Goal: Information Seeking & Learning: Learn about a topic

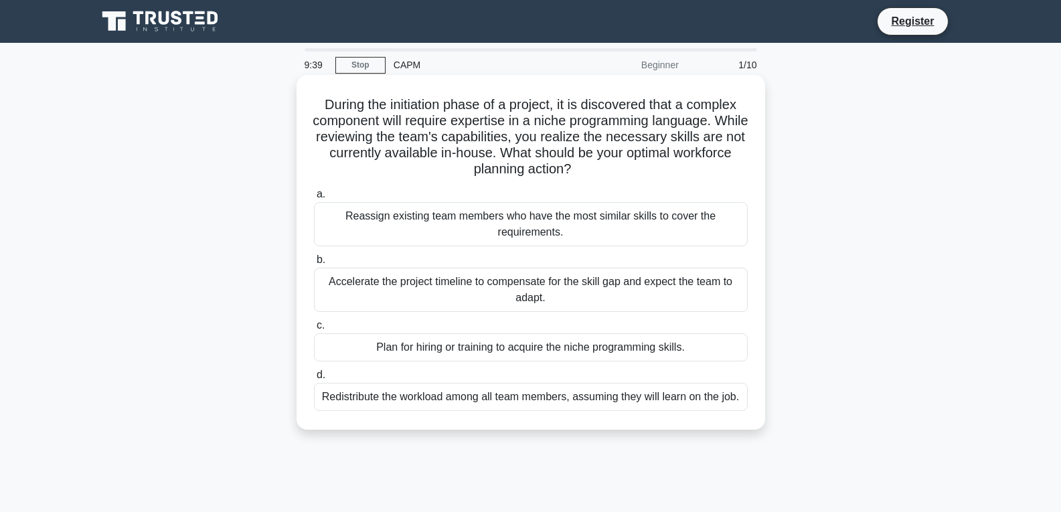
click at [464, 221] on div "Reassign existing team members who have the most similar skills to cover the re…" at bounding box center [531, 224] width 434 height 44
click at [314, 199] on input "a. Reassign existing team members who have the most similar skills to cover the…" at bounding box center [314, 194] width 0 height 9
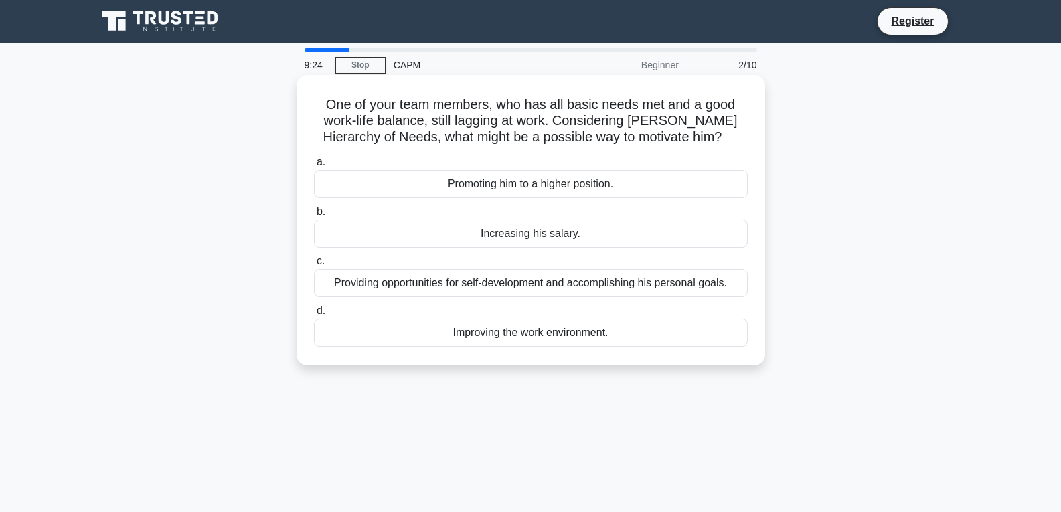
click at [513, 285] on div "Providing opportunities for self-development and accomplishing his personal goa…" at bounding box center [531, 283] width 434 height 28
click at [314, 266] on input "c. Providing opportunities for self-development and accomplishing his personal …" at bounding box center [314, 261] width 0 height 9
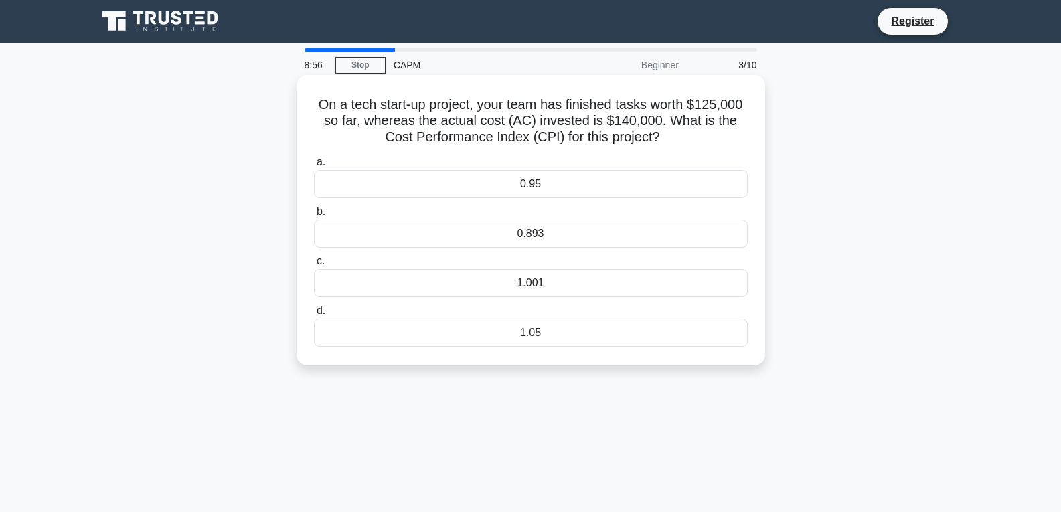
click at [580, 287] on div "1.001" at bounding box center [531, 283] width 434 height 28
click at [314, 266] on input "c. 1.001" at bounding box center [314, 261] width 0 height 9
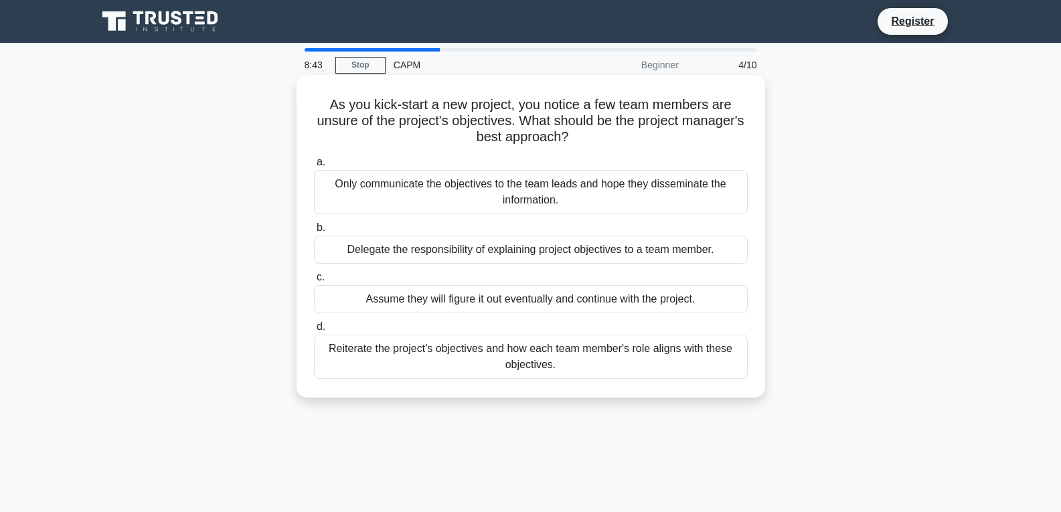
click at [487, 352] on div "Reiterate the project's objectives and how each team member's role aligns with …" at bounding box center [531, 357] width 434 height 44
click at [314, 331] on input "d. Reiterate the project's objectives and how each team member's role aligns wi…" at bounding box center [314, 327] width 0 height 9
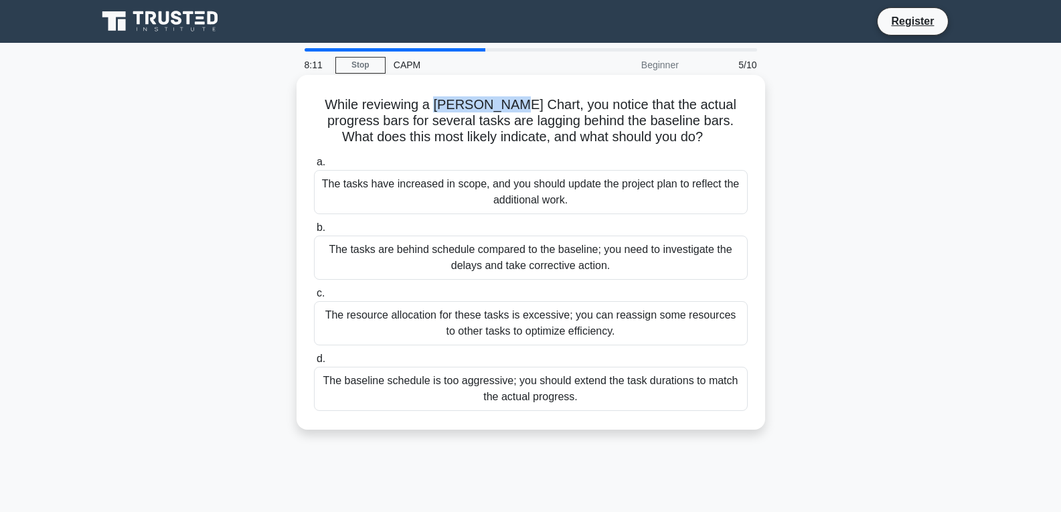
drag, startPoint x: 429, startPoint y: 108, endPoint x: 499, endPoint y: 110, distance: 69.7
click at [499, 110] on h5 "While reviewing a Gantt Chart, you notice that the actual progress bars for sev…" at bounding box center [531, 121] width 437 height 50
click at [464, 333] on div "The resource allocation for these tasks is excessive; you can reassign some res…" at bounding box center [531, 323] width 434 height 44
click at [314, 298] on input "c. The resource allocation for these tasks is excessive; you can reassign some …" at bounding box center [314, 293] width 0 height 9
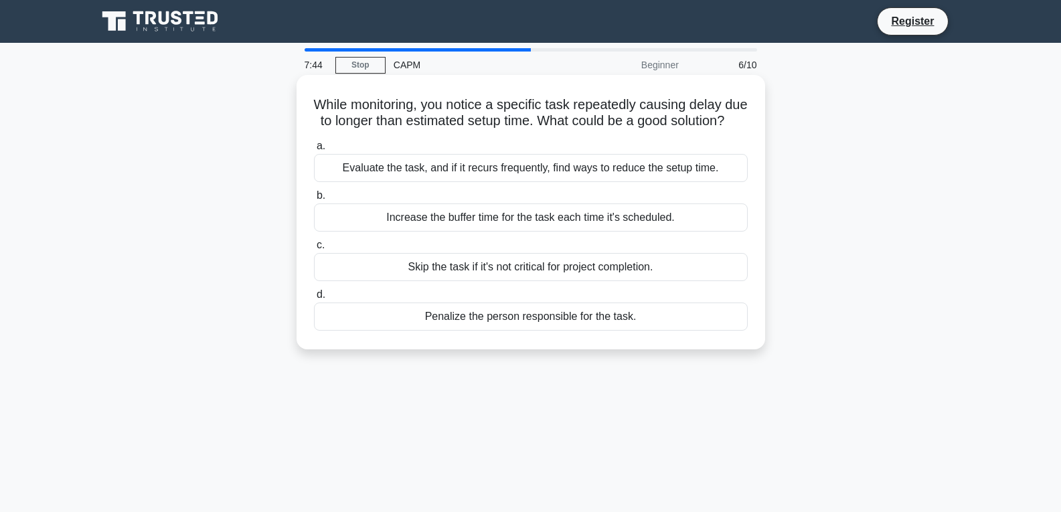
click at [560, 182] on div "Evaluate the task, and if it recurs frequently, find ways to reduce the setup t…" at bounding box center [531, 168] width 434 height 28
click at [314, 151] on input "a. Evaluate the task, and if it recurs frequently, find ways to reduce the setu…" at bounding box center [314, 146] width 0 height 9
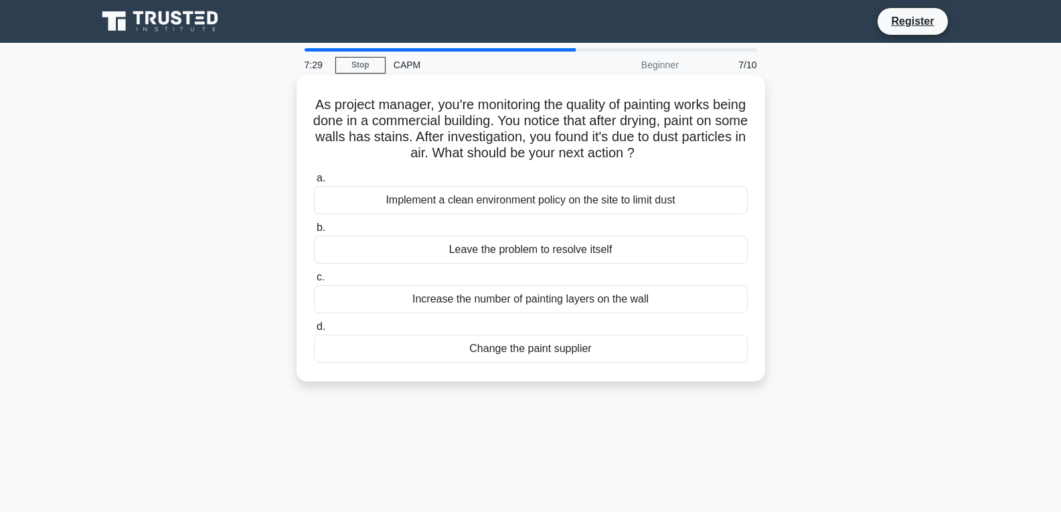
click at [503, 200] on div "Implement a clean environment policy on the site to limit dust" at bounding box center [531, 200] width 434 height 28
click at [314, 183] on input "a. Implement a clean environment policy on the site to limit dust" at bounding box center [314, 178] width 0 height 9
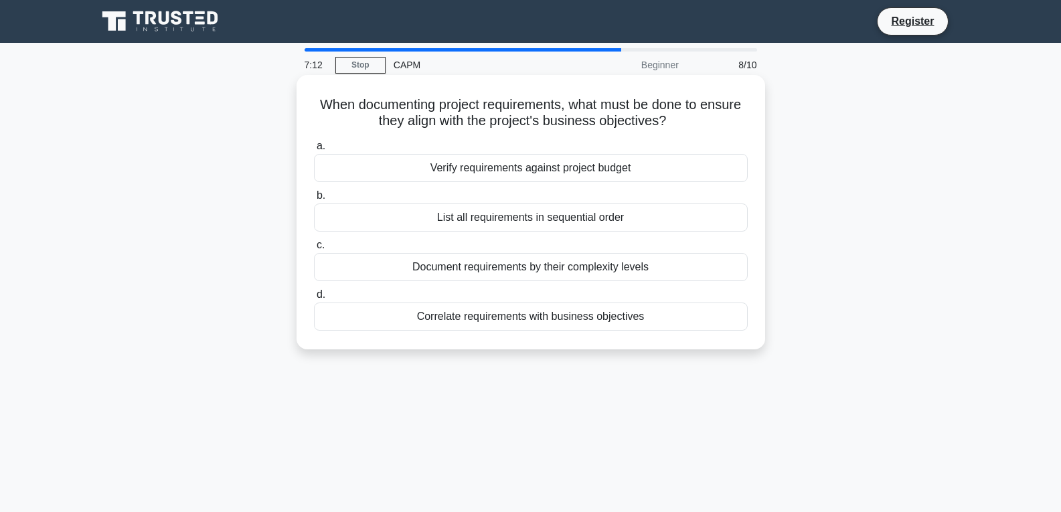
click at [498, 323] on div "Correlate requirements with business objectives" at bounding box center [531, 317] width 434 height 28
click at [314, 299] on input "d. Correlate requirements with business objectives" at bounding box center [314, 295] width 0 height 9
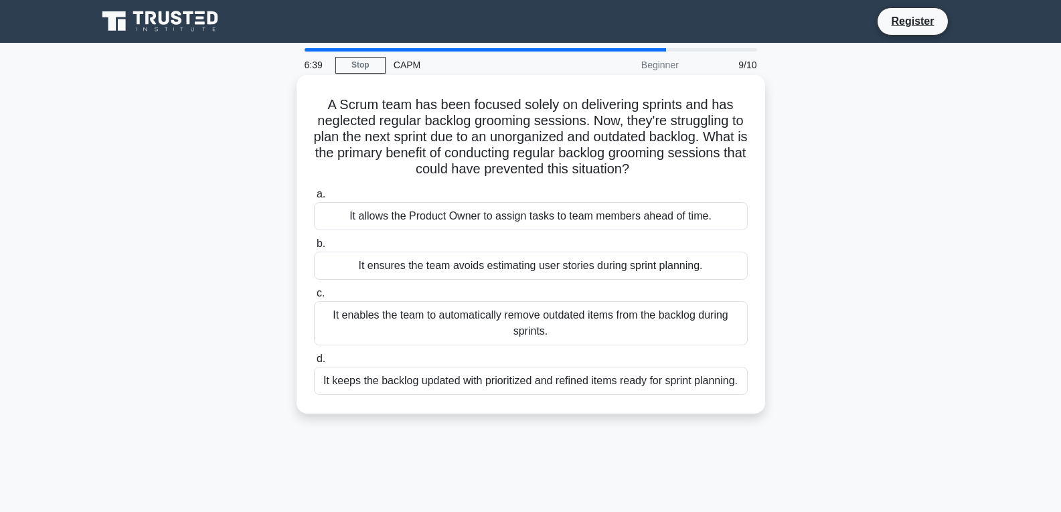
click at [478, 386] on div "It keeps the backlog updated with prioritized and refined items ready for sprin…" at bounding box center [531, 381] width 434 height 28
click at [314, 364] on input "d. It keeps the backlog updated with prioritized and refined items ready for sp…" at bounding box center [314, 359] width 0 height 9
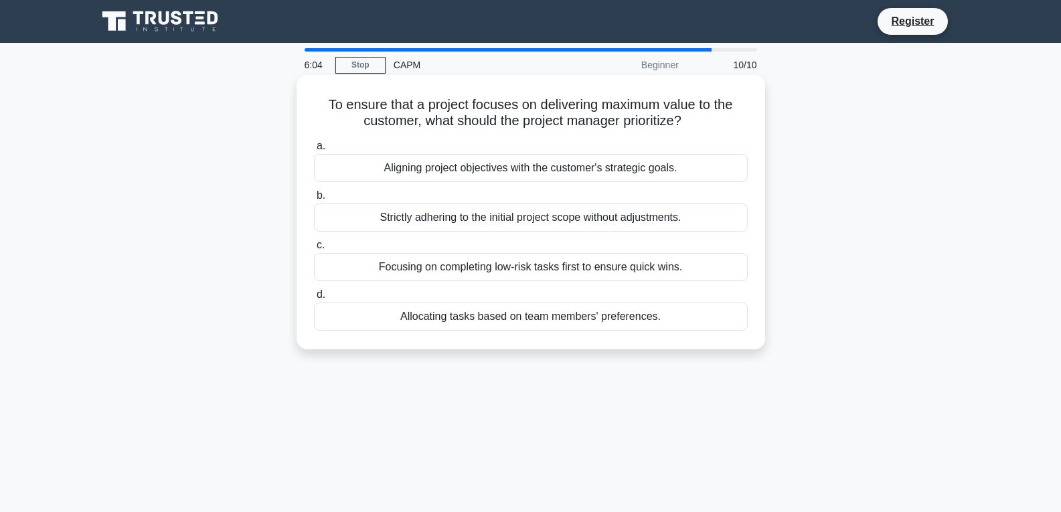
click at [525, 170] on div "Aligning project objectives with the customer's strategic goals." at bounding box center [531, 168] width 434 height 28
click at [314, 151] on input "a. Aligning project objectives with the customer's strategic goals." at bounding box center [314, 146] width 0 height 9
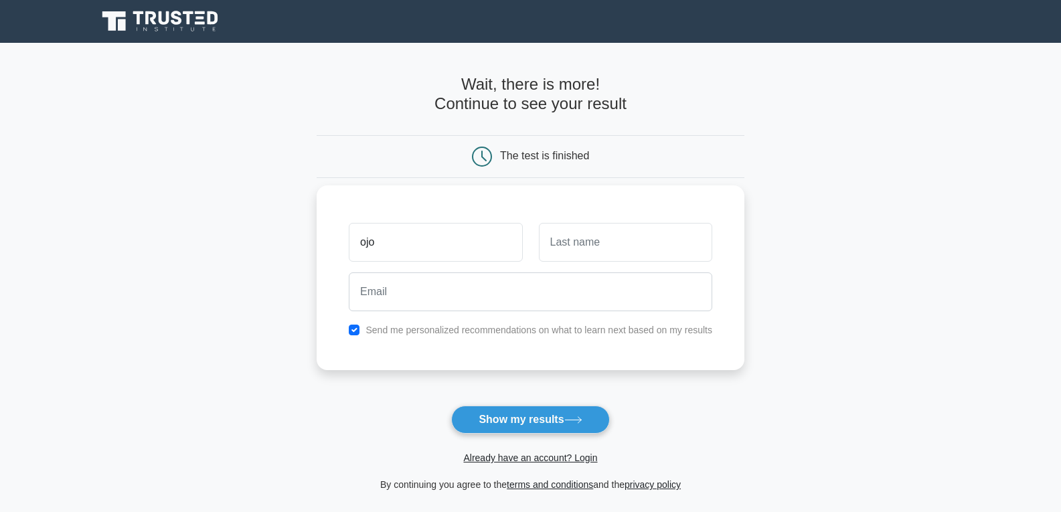
type input "Ojonugwa"
click at [606, 230] on input "text" at bounding box center [625, 242] width 173 height 39
type input "Atuluku"
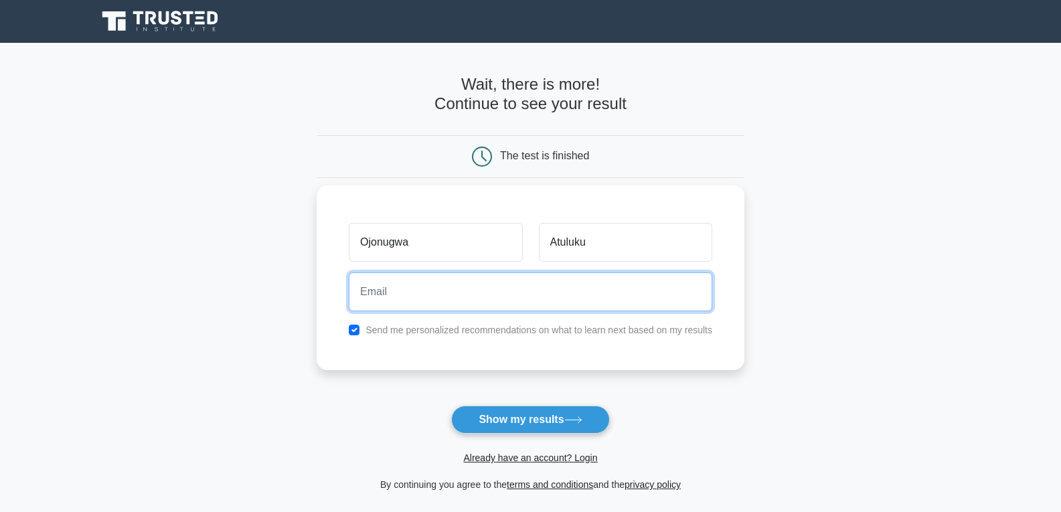
click at [593, 292] on input "email" at bounding box center [531, 292] width 364 height 39
type input "ojonugwa.at@gmail.com"
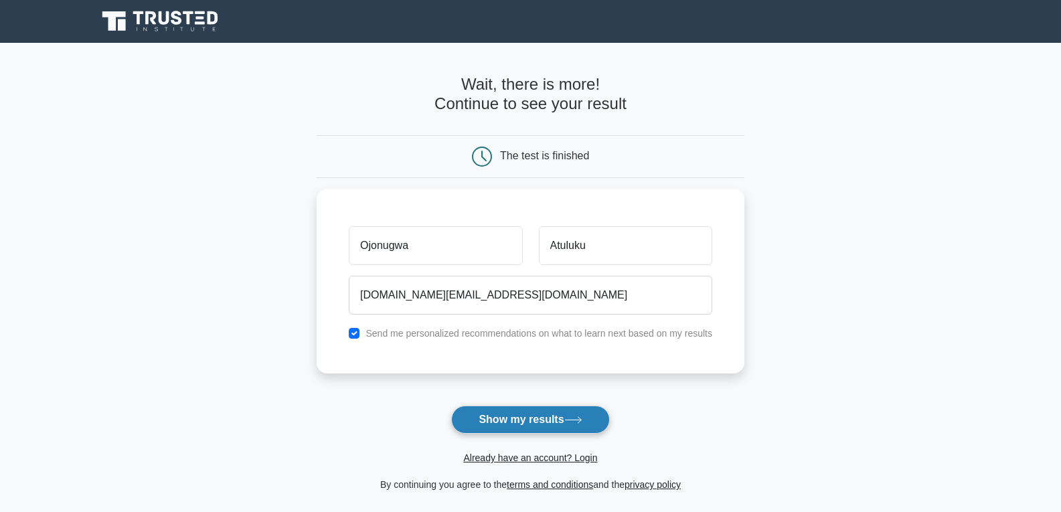
click at [527, 413] on button "Show my results" at bounding box center [530, 420] width 158 height 28
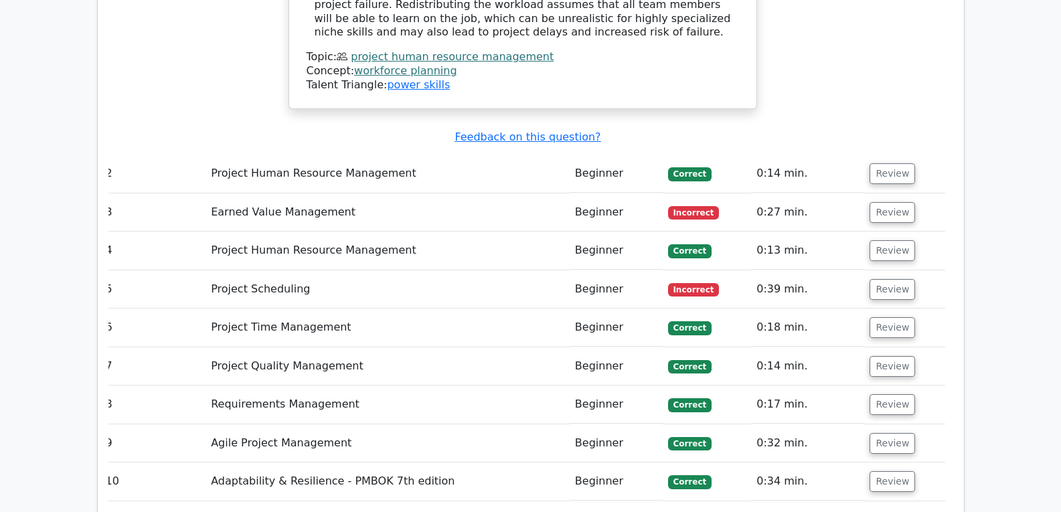
scroll to position [1807, 0]
click at [889, 203] on button "Review" at bounding box center [893, 213] width 46 height 21
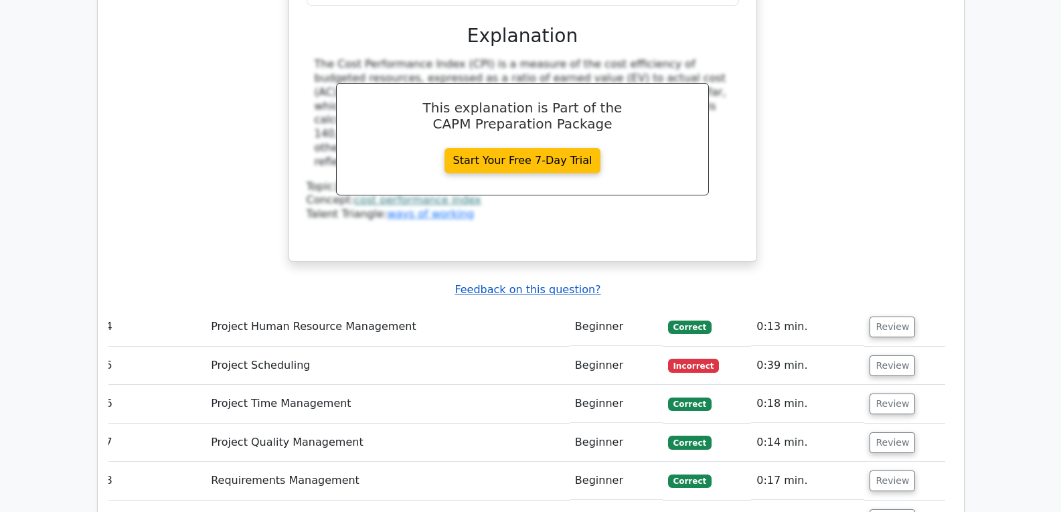
scroll to position [2319, 0]
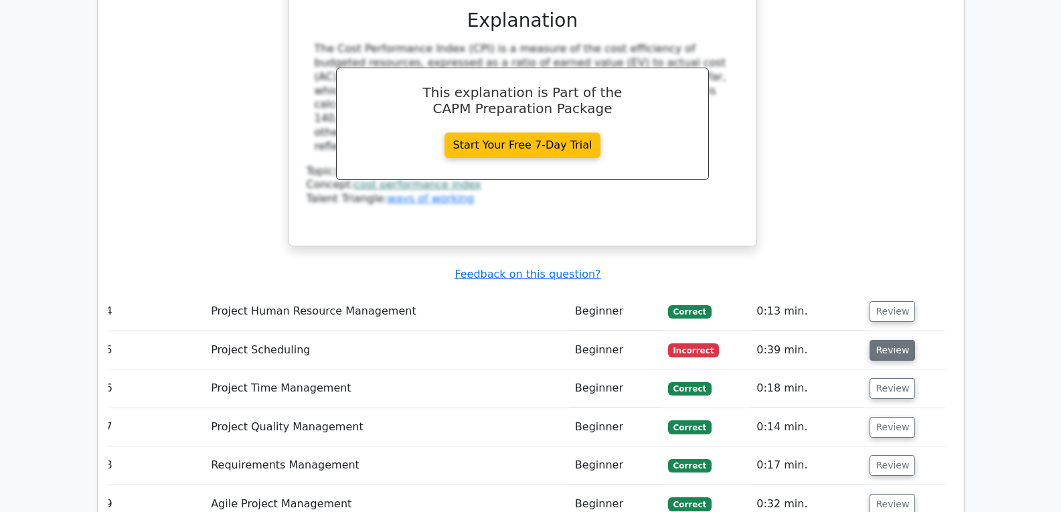
click at [877, 340] on button "Review" at bounding box center [893, 350] width 46 height 21
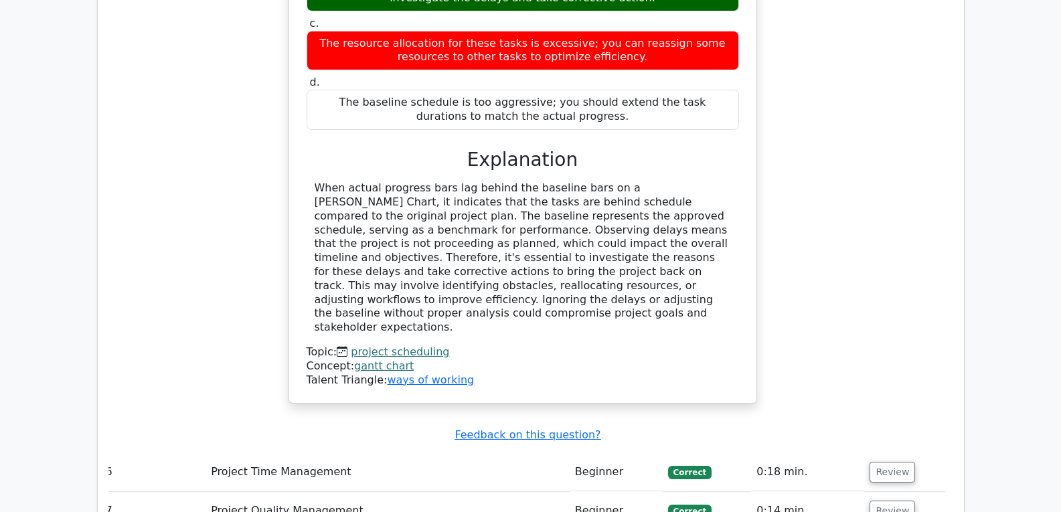
scroll to position [2899, 0]
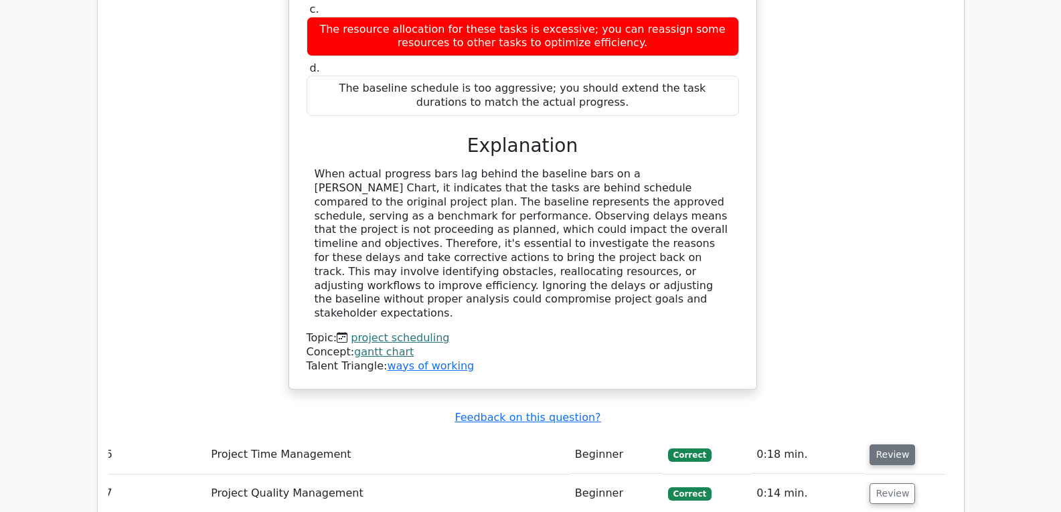
click at [885, 445] on button "Review" at bounding box center [893, 455] width 46 height 21
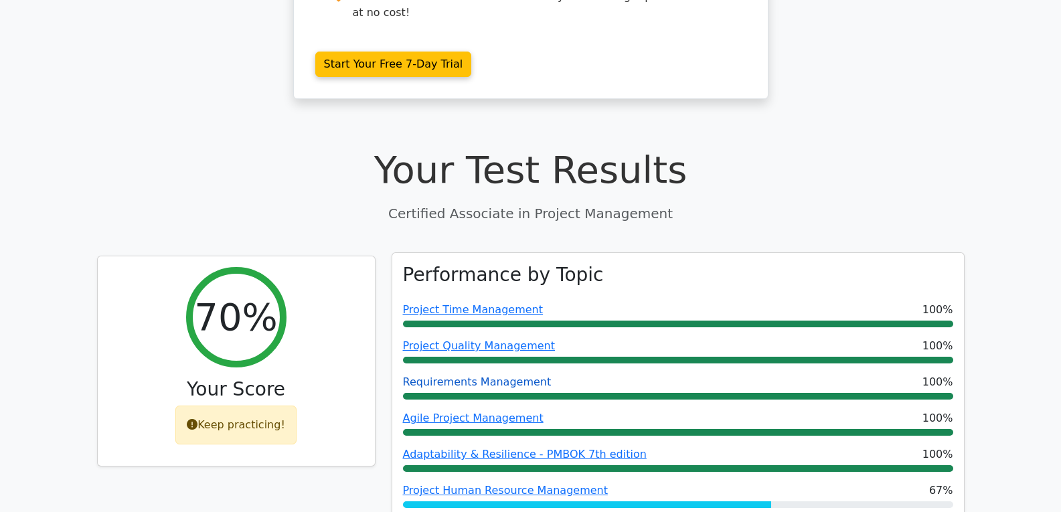
scroll to position [0, 0]
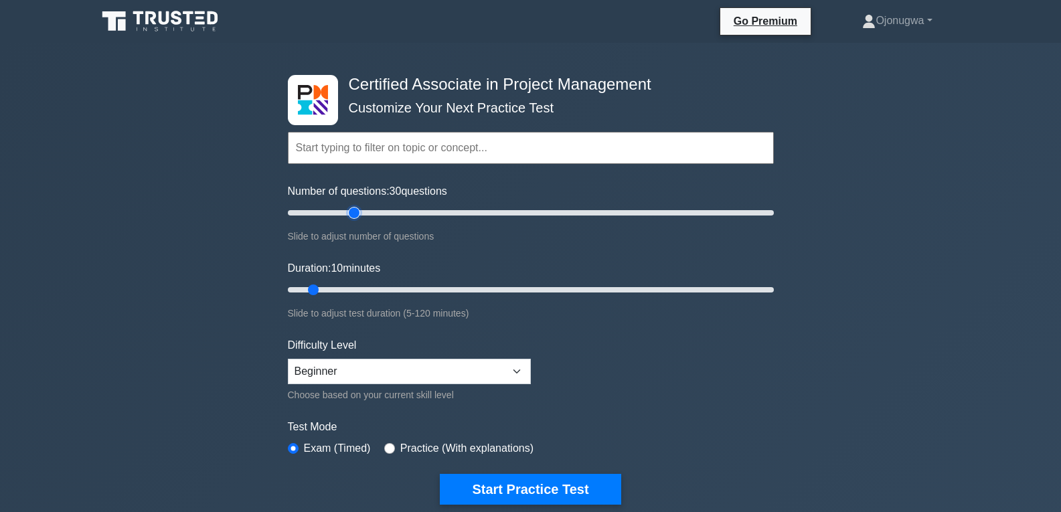
drag, startPoint x: 304, startPoint y: 210, endPoint x: 348, endPoint y: 210, distance: 44.2
type input "30"
click at [348, 210] on input "Number of questions: 30 questions" at bounding box center [531, 213] width 486 height 16
drag, startPoint x: 309, startPoint y: 291, endPoint x: 354, endPoint y: 292, distance: 44.9
type input "20"
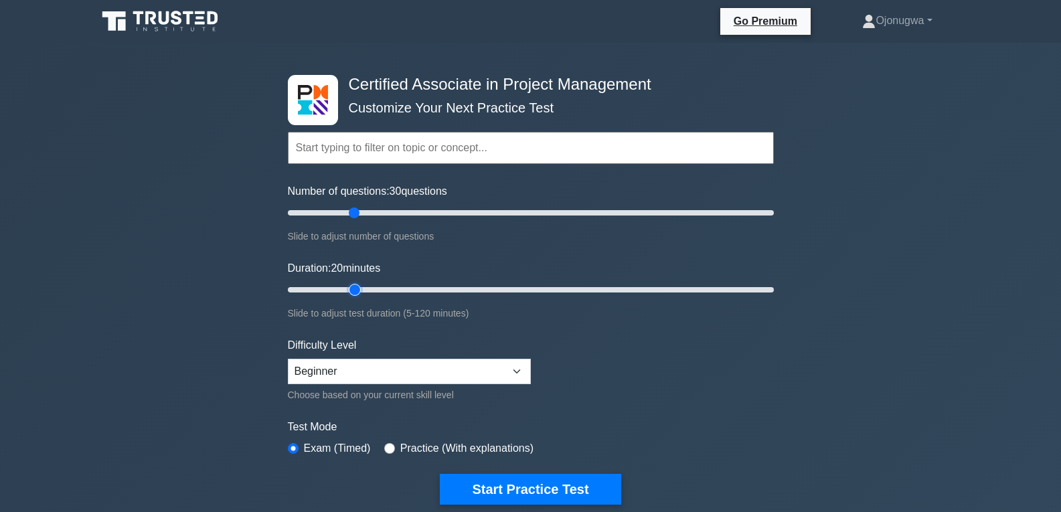
click at [354, 292] on input "Duration: 20 minutes" at bounding box center [531, 290] width 486 height 16
click at [368, 371] on select "Beginner Intermediate Expert" at bounding box center [409, 371] width 243 height 25
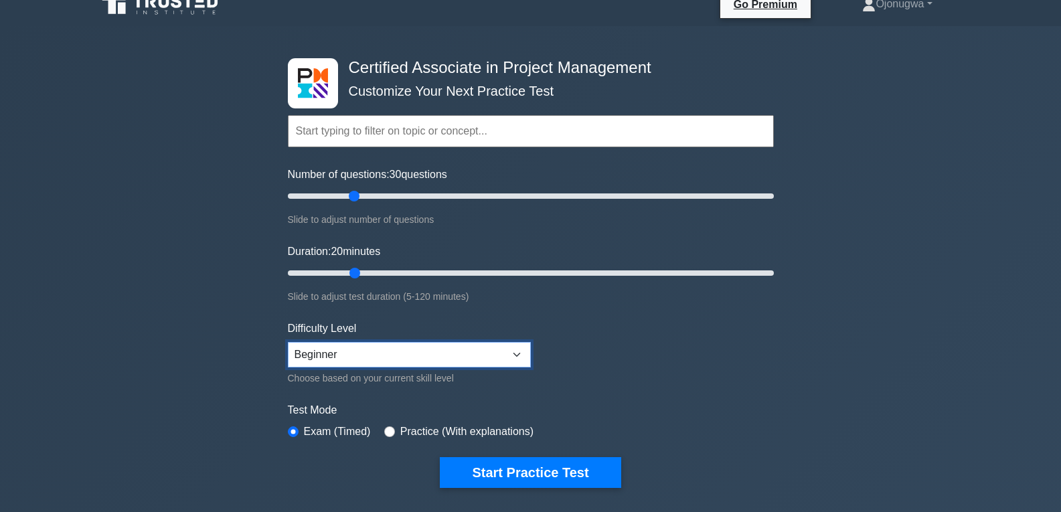
drag, startPoint x: 365, startPoint y: 362, endPoint x: 358, endPoint y: 390, distance: 28.9
click at [358, 390] on form "Topics Project Scope Management Project Time Management Project Cost Management…" at bounding box center [531, 281] width 486 height 414
select select "intermediate"
click at [288, 342] on select "Beginner Intermediate Expert" at bounding box center [409, 354] width 243 height 25
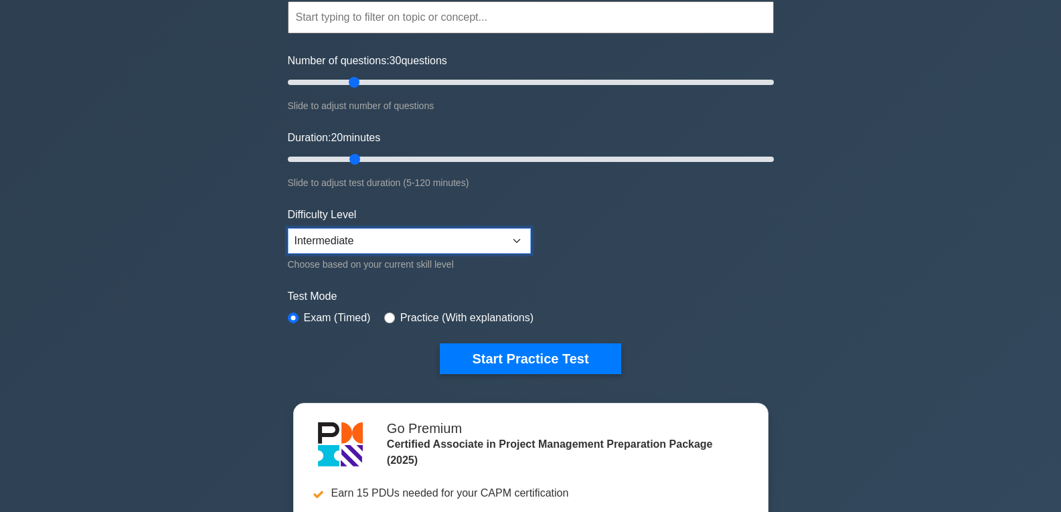
scroll to position [132, 0]
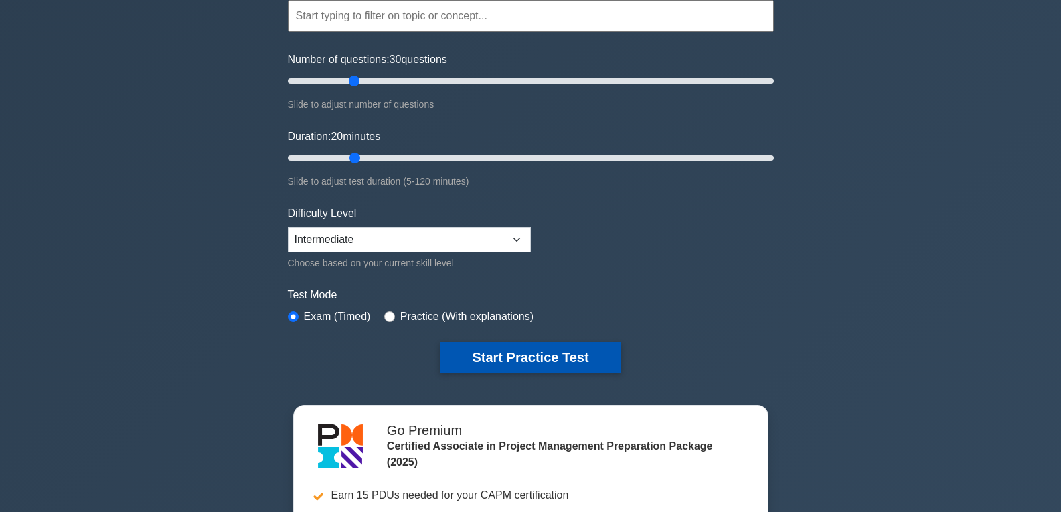
click at [492, 345] on button "Start Practice Test" at bounding box center [530, 357] width 181 height 31
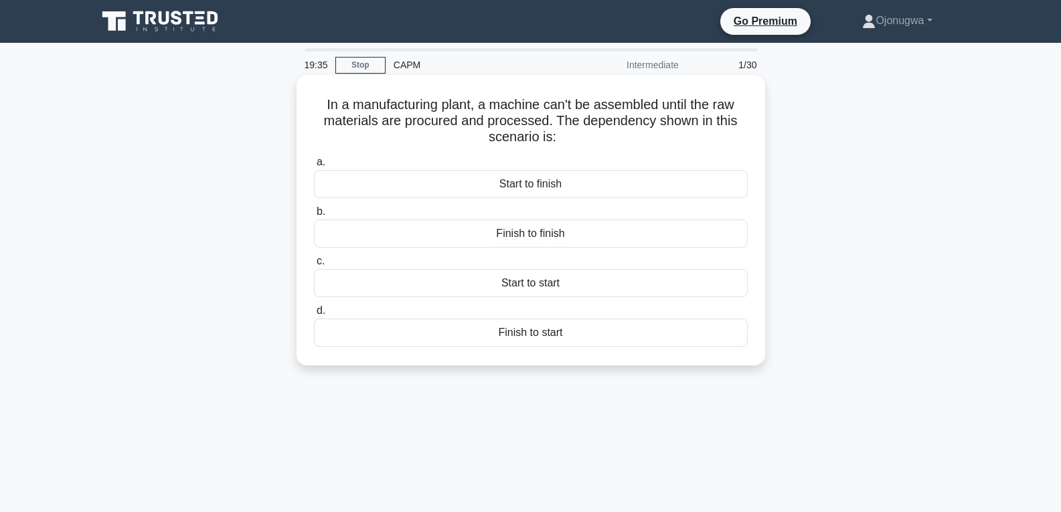
click at [560, 185] on div "Start to finish" at bounding box center [531, 184] width 434 height 28
click at [314, 167] on input "a. Start to finish" at bounding box center [314, 162] width 0 height 9
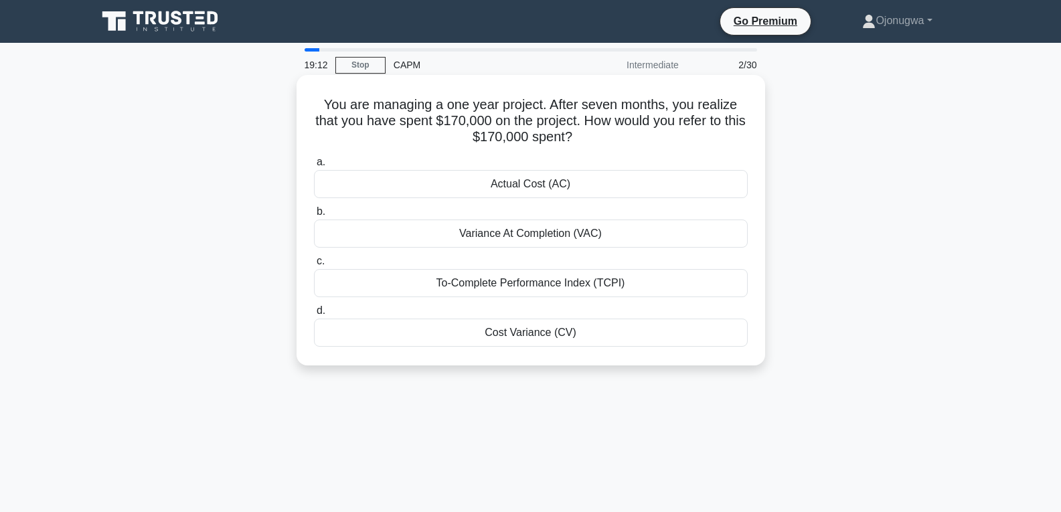
click at [554, 335] on div "Cost Variance (CV)" at bounding box center [531, 333] width 434 height 28
click at [314, 315] on input "d. Cost Variance (CV)" at bounding box center [314, 311] width 0 height 9
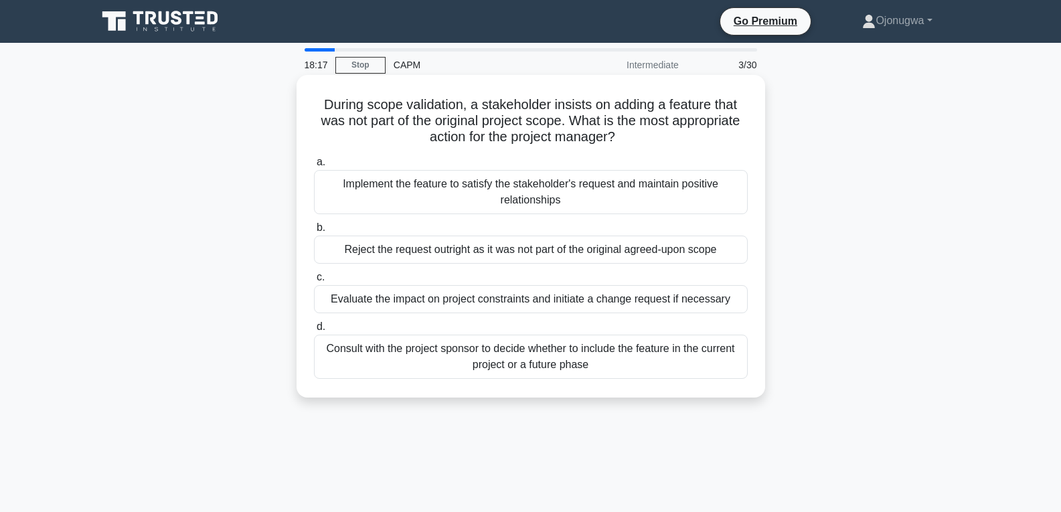
click at [435, 303] on div "Evaluate the impact on project constraints and initiate a change request if nec…" at bounding box center [531, 299] width 434 height 28
click at [314, 282] on input "c. Evaluate the impact on project constraints and initiate a change request if …" at bounding box center [314, 277] width 0 height 9
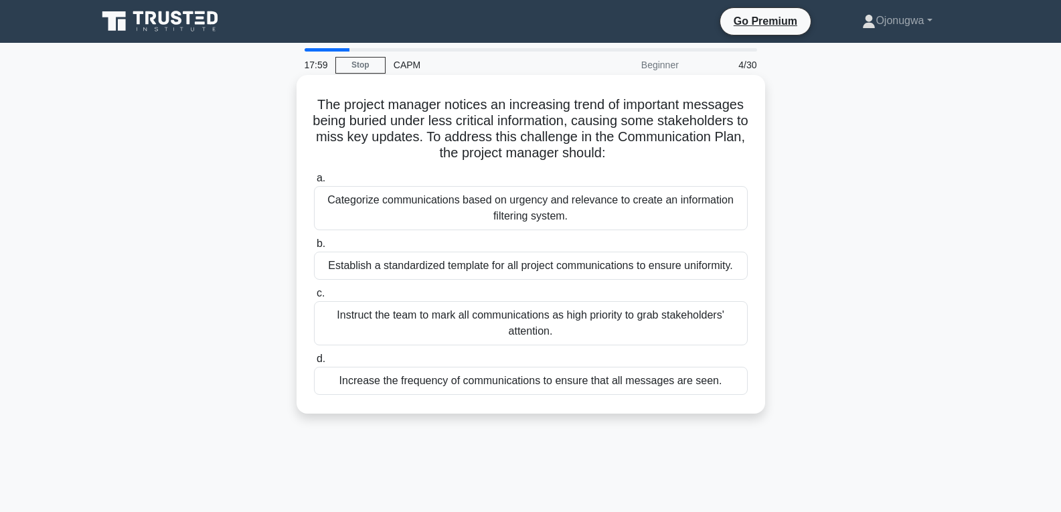
click at [563, 204] on div "Categorize communications based on urgency and relevance to create an informati…" at bounding box center [531, 208] width 434 height 44
click at [314, 183] on input "a. Categorize communications based on urgency and relevance to create an inform…" at bounding box center [314, 178] width 0 height 9
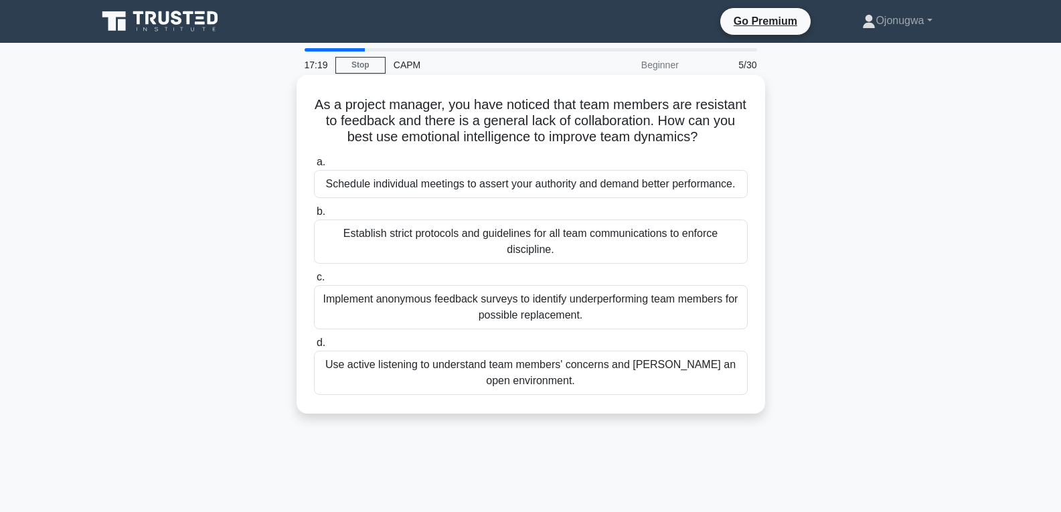
click at [436, 366] on div "Use active listening to understand team members' concerns and foster an open en…" at bounding box center [531, 373] width 434 height 44
click at [314, 348] on input "d. Use active listening to understand team members' concerns and foster an open…" at bounding box center [314, 343] width 0 height 9
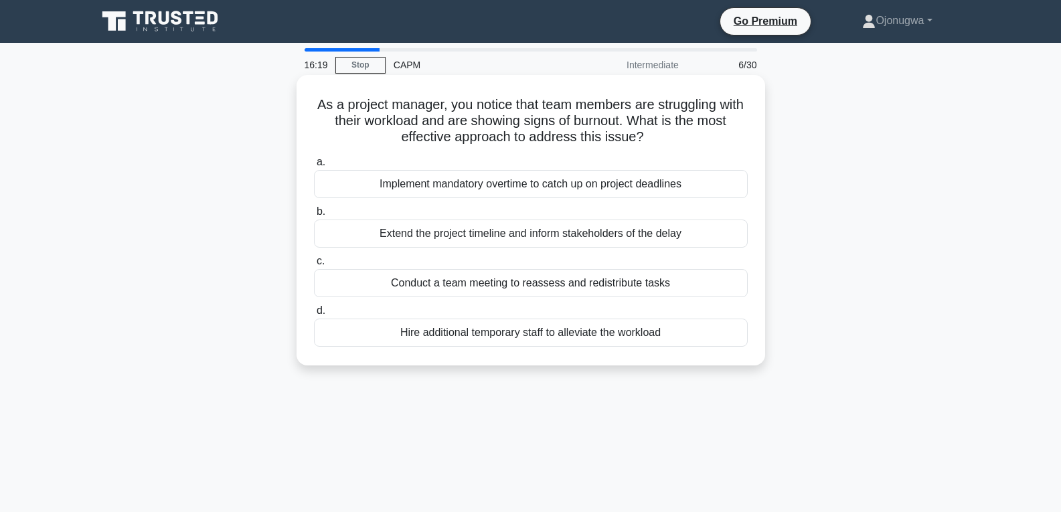
click at [508, 334] on div "Hire additional temporary staff to alleviate the workload" at bounding box center [531, 333] width 434 height 28
click at [314, 315] on input "d. Hire additional temporary staff to alleviate the workload" at bounding box center [314, 311] width 0 height 9
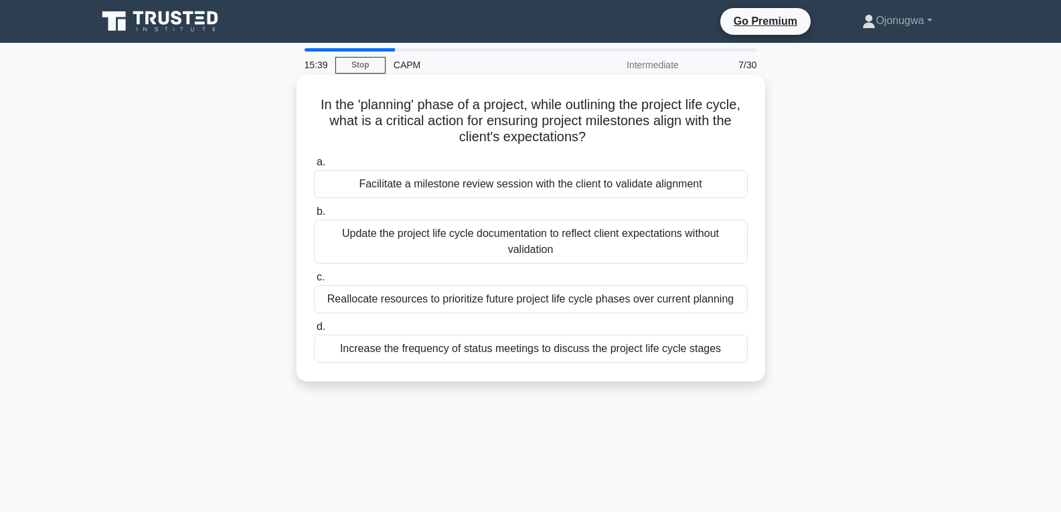
click at [595, 187] on div "Facilitate a milestone review session with the client to validate alignment" at bounding box center [531, 184] width 434 height 28
click at [314, 167] on input "a. Facilitate a milestone review session with the client to validate alignment" at bounding box center [314, 162] width 0 height 9
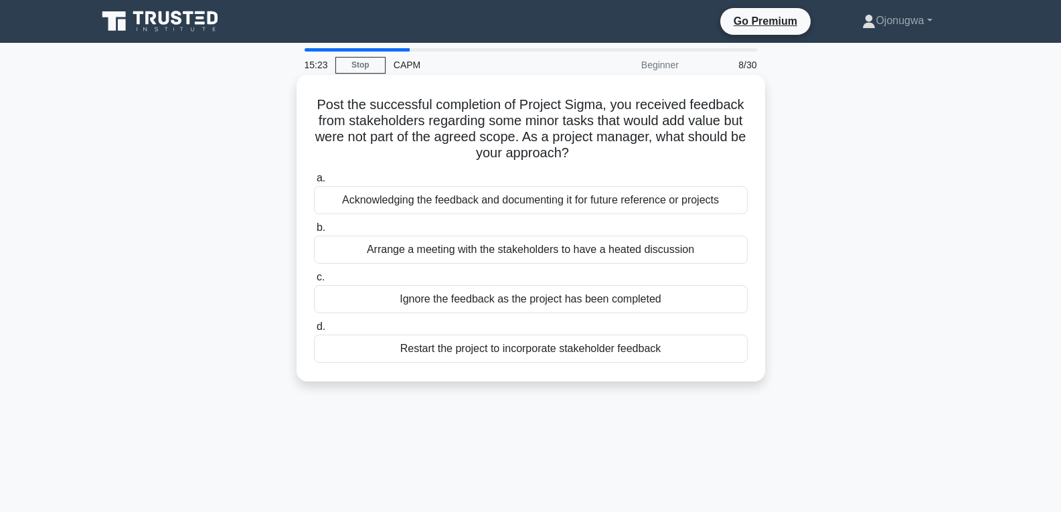
click at [552, 197] on div "Acknowledging the feedback and documenting it for future reference or projects" at bounding box center [531, 200] width 434 height 28
click at [314, 183] on input "a. Acknowledging the feedback and documenting it for future reference or projec…" at bounding box center [314, 178] width 0 height 9
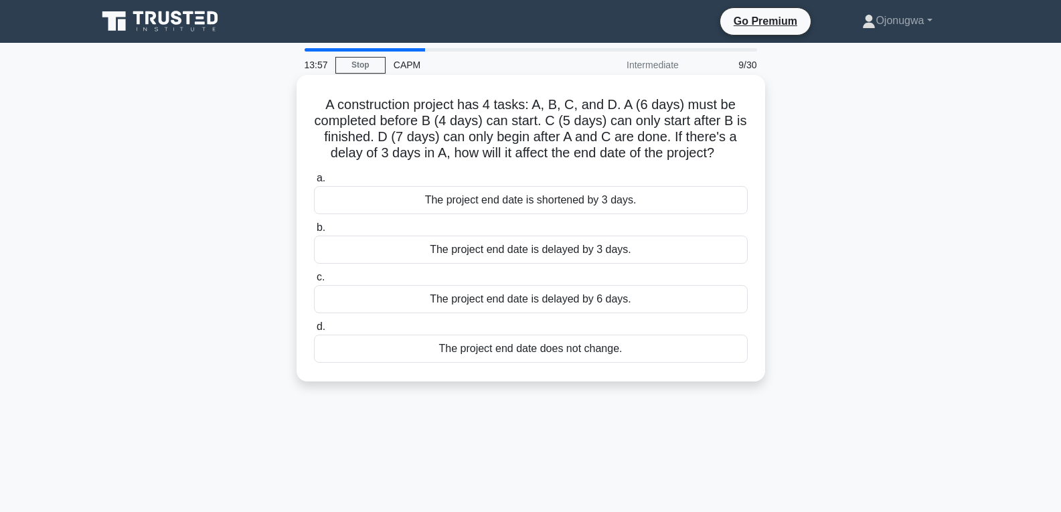
click at [646, 261] on div "The project end date is delayed by 3 days." at bounding box center [531, 250] width 434 height 28
click at [314, 232] on input "b. The project end date is delayed by 3 days." at bounding box center [314, 228] width 0 height 9
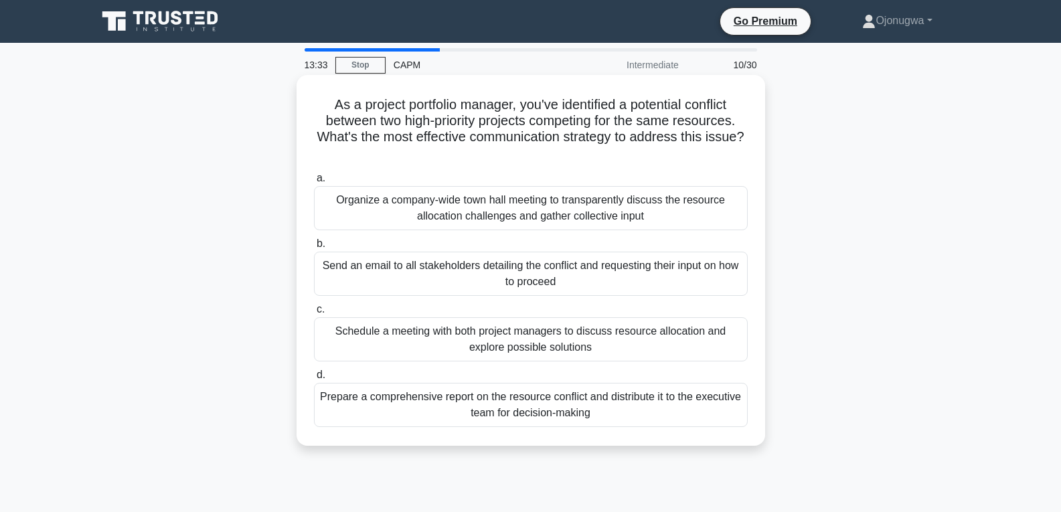
click at [452, 340] on div "Schedule a meeting with both project managers to discuss resource allocation an…" at bounding box center [531, 339] width 434 height 44
click at [314, 314] on input "c. Schedule a meeting with both project managers to discuss resource allocation…" at bounding box center [314, 309] width 0 height 9
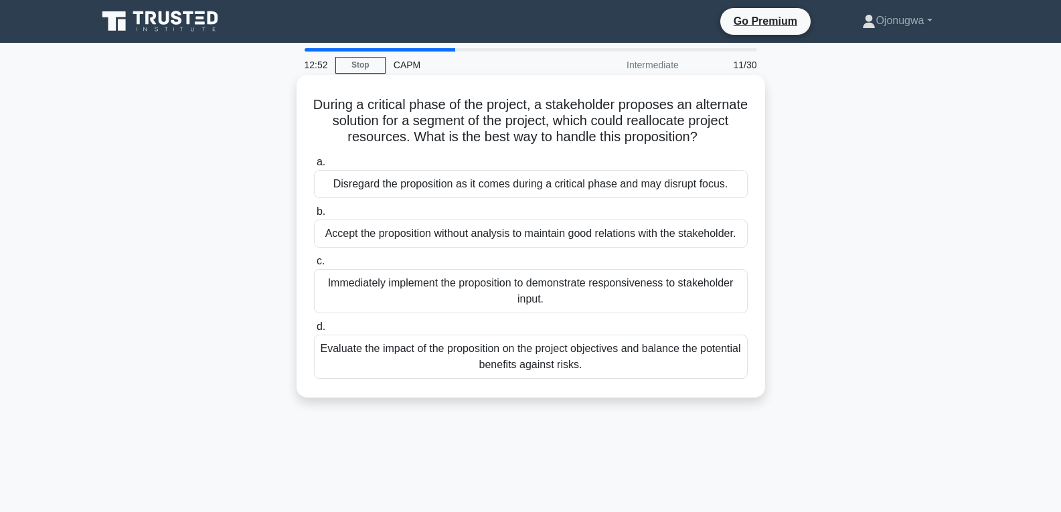
click at [406, 346] on div "Evaluate the impact of the proposition on the project objectives and balance th…" at bounding box center [531, 357] width 434 height 44
click at [314, 331] on input "d. Evaluate the impact of the proposition on the project objectives and balance…" at bounding box center [314, 327] width 0 height 9
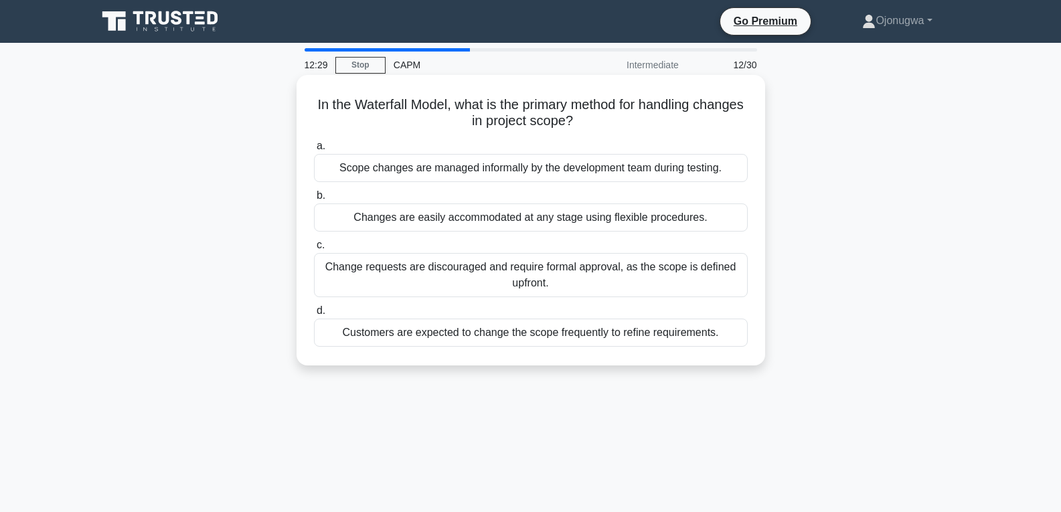
click at [496, 173] on div "Scope changes are managed informally by the development team during testing." at bounding box center [531, 168] width 434 height 28
click at [314, 151] on input "a. Scope changes are managed informally by the development team during testing." at bounding box center [314, 146] width 0 height 9
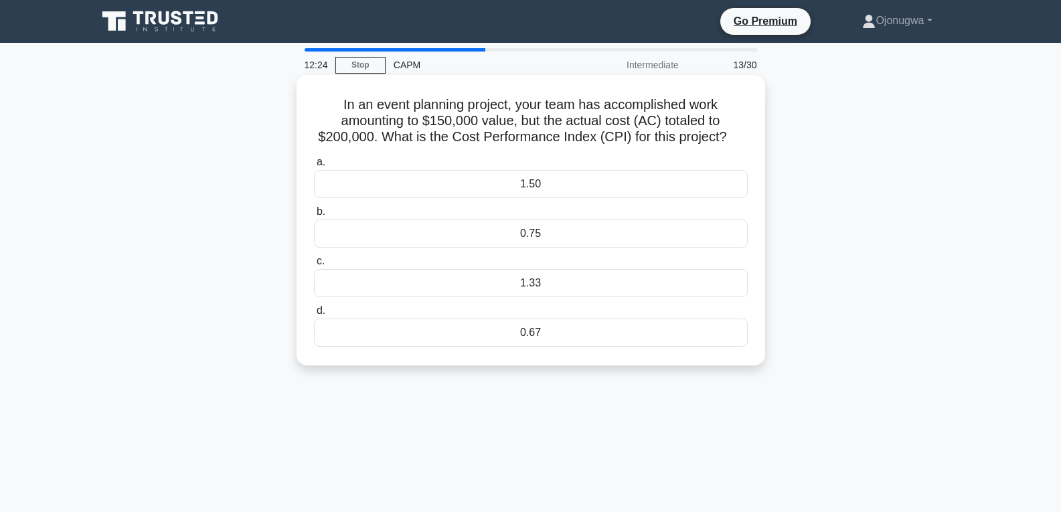
click at [524, 289] on div "1.33" at bounding box center [531, 283] width 434 height 28
click at [314, 266] on input "c. 1.33" at bounding box center [314, 261] width 0 height 9
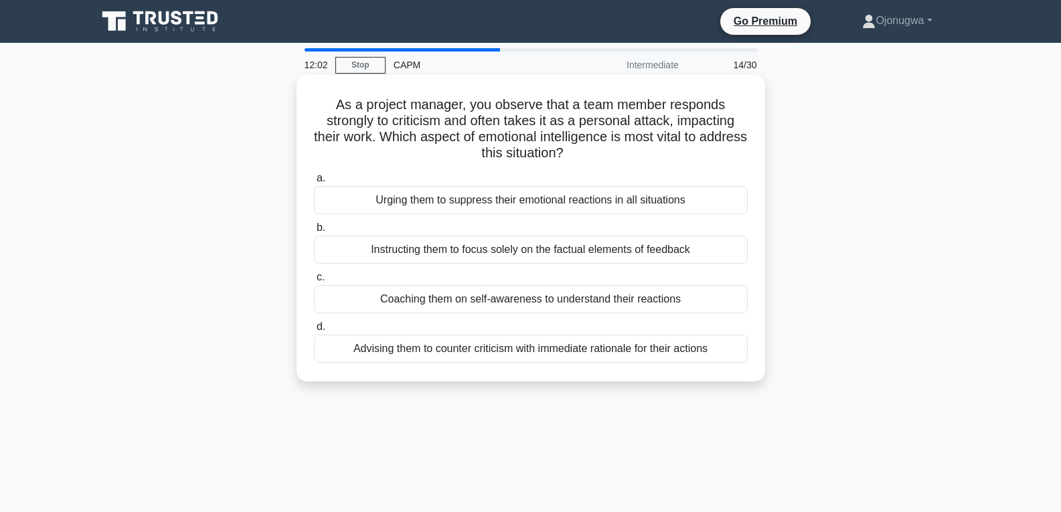
click at [507, 257] on div "Instructing them to focus solely on the factual elements of feedback" at bounding box center [531, 250] width 434 height 28
click at [314, 232] on input "b. Instructing them to focus solely on the factual elements of feedback" at bounding box center [314, 228] width 0 height 9
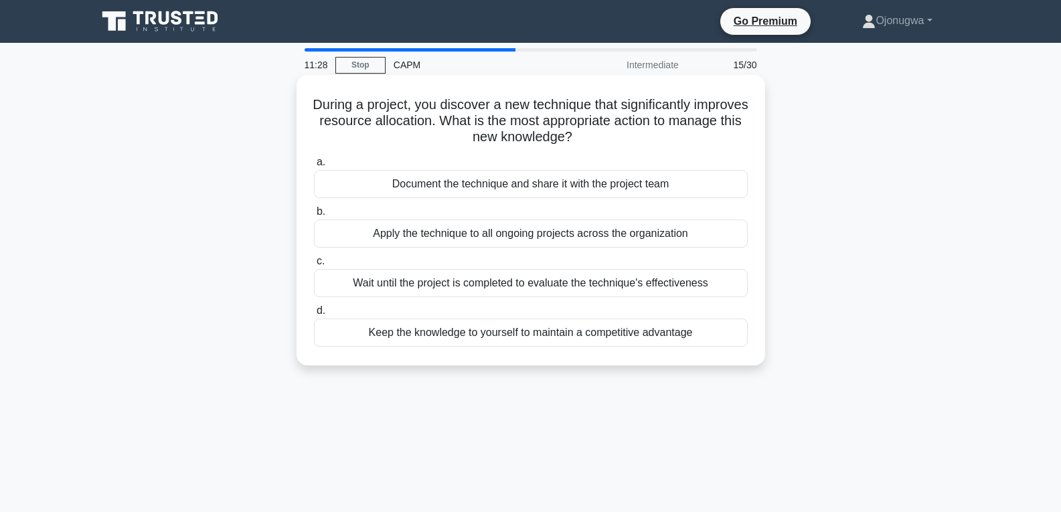
click at [578, 188] on div "Document the technique and share it with the project team" at bounding box center [531, 184] width 434 height 28
click at [314, 167] on input "a. Document the technique and share it with the project team" at bounding box center [314, 162] width 0 height 9
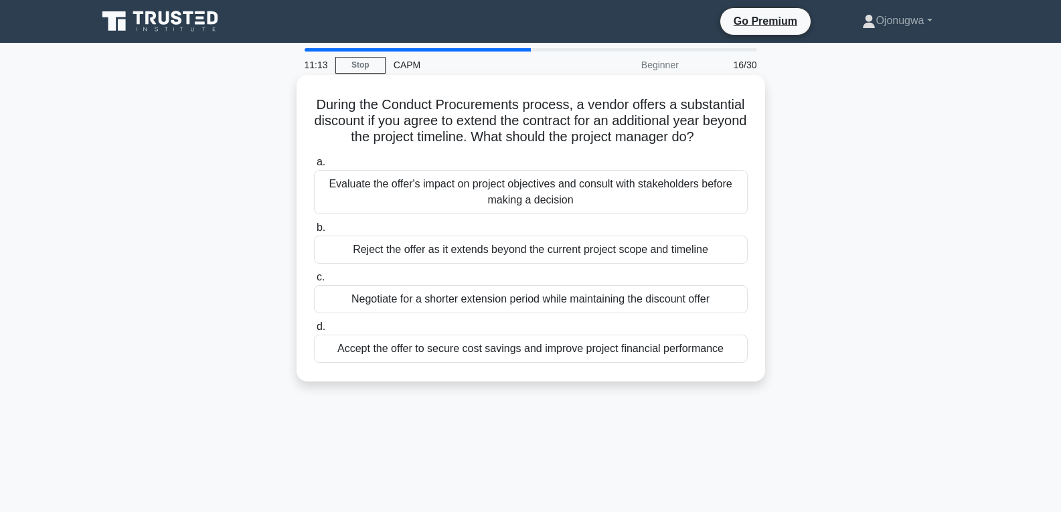
click at [466, 302] on div "Negotiate for a shorter extension period while maintaining the discount offer" at bounding box center [531, 299] width 434 height 28
click at [314, 282] on input "c. Negotiate for a shorter extension period while maintaining the discount offer" at bounding box center [314, 277] width 0 height 9
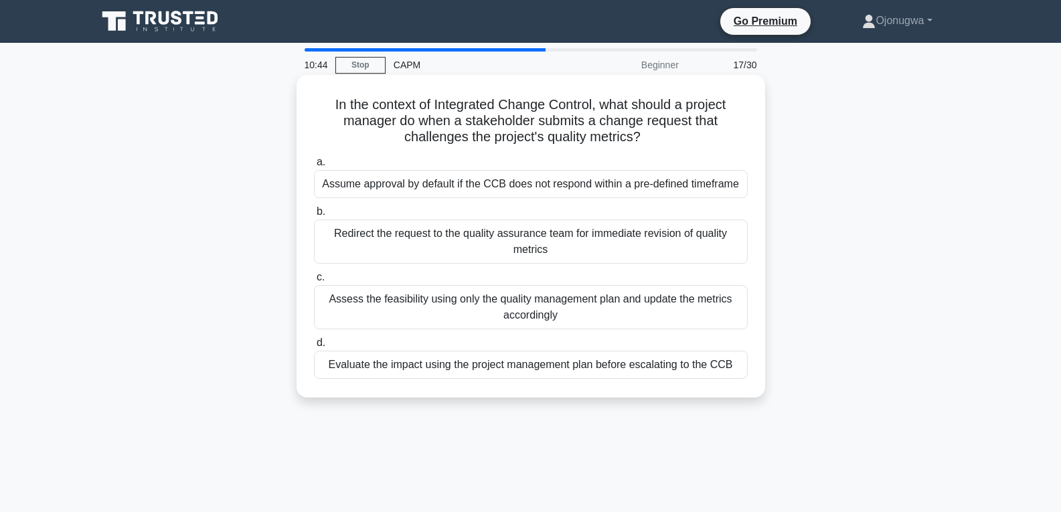
click at [481, 243] on div "Redirect the request to the quality assurance team for immediate revision of qu…" at bounding box center [531, 242] width 434 height 44
click at [314, 216] on input "b. Redirect the request to the quality assurance team for immediate revision of…" at bounding box center [314, 212] width 0 height 9
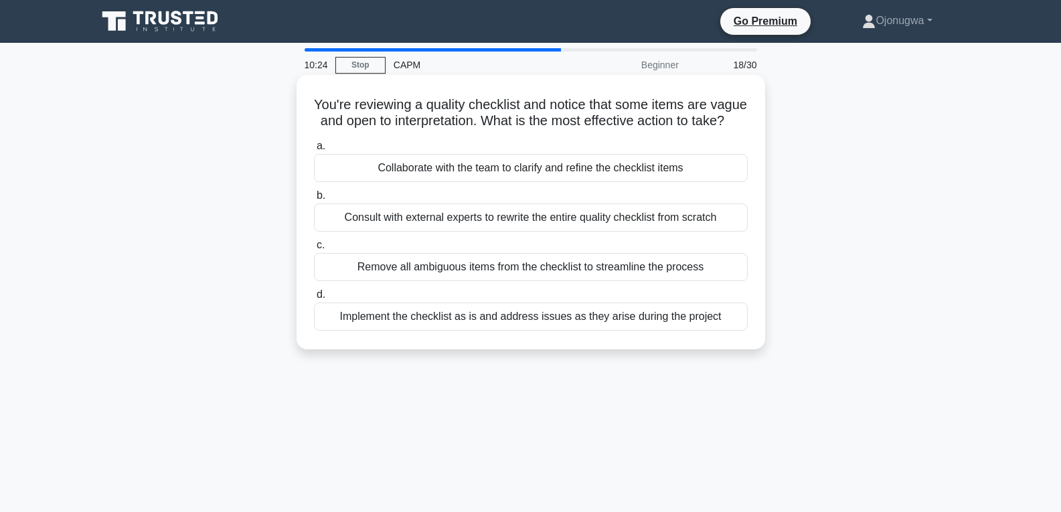
click at [477, 182] on div "Collaborate with the team to clarify and refine the checklist items" at bounding box center [531, 168] width 434 height 28
click at [314, 151] on input "a. Collaborate with the team to clarify and refine the checklist items" at bounding box center [314, 146] width 0 height 9
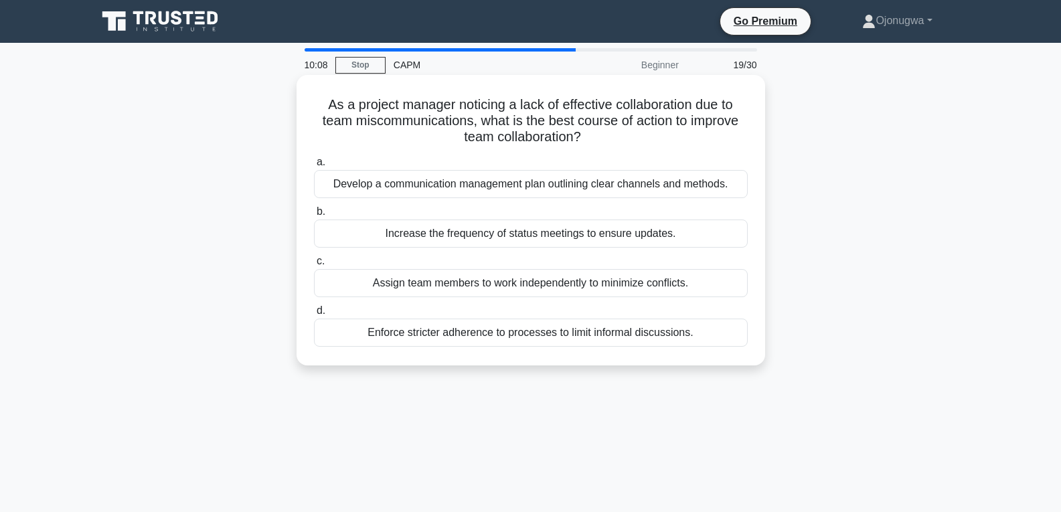
click at [581, 184] on div "Develop a communication management plan outlining clear channels and methods." at bounding box center [531, 184] width 434 height 28
click at [314, 167] on input "a. Develop a communication management plan outlining clear channels and methods." at bounding box center [314, 162] width 0 height 9
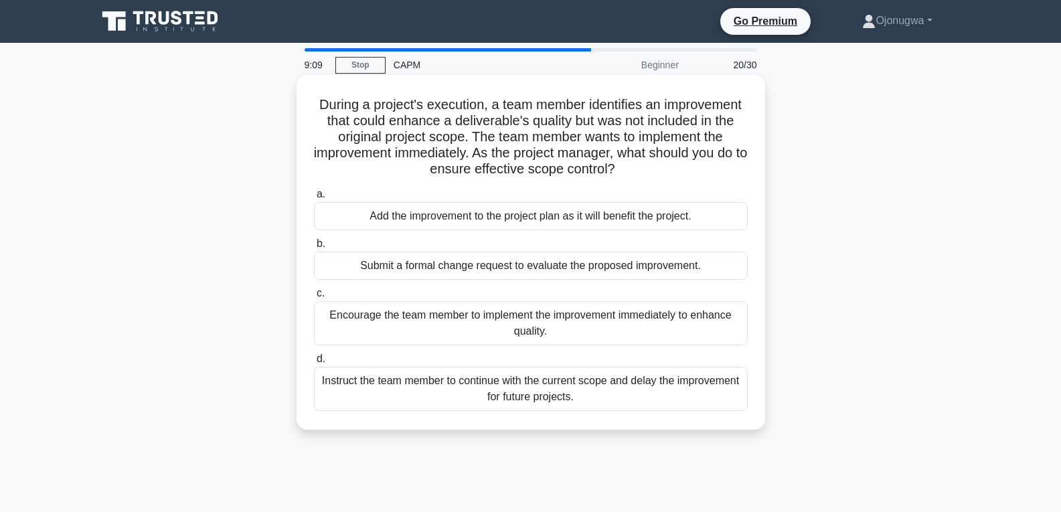
click at [562, 330] on div "Encourage the team member to implement the improvement immediately to enhance q…" at bounding box center [531, 323] width 434 height 44
click at [314, 298] on input "c. Encourage the team member to implement the improvement immediately to enhanc…" at bounding box center [314, 293] width 0 height 9
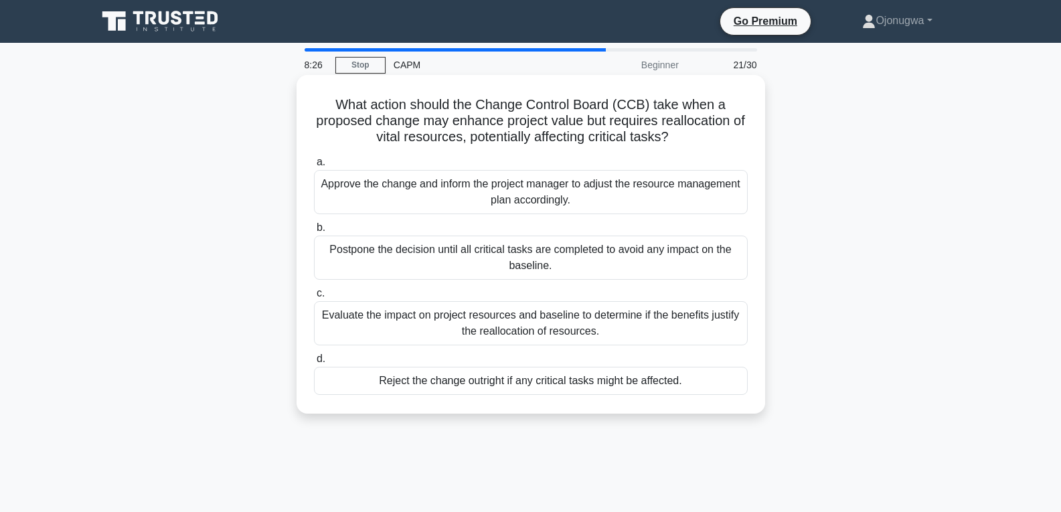
click at [668, 345] on div "Evaluate the impact on project resources and baseline to determine if the benef…" at bounding box center [531, 323] width 434 height 44
click at [314, 298] on input "c. Evaluate the impact on project resources and baseline to determine if the be…" at bounding box center [314, 293] width 0 height 9
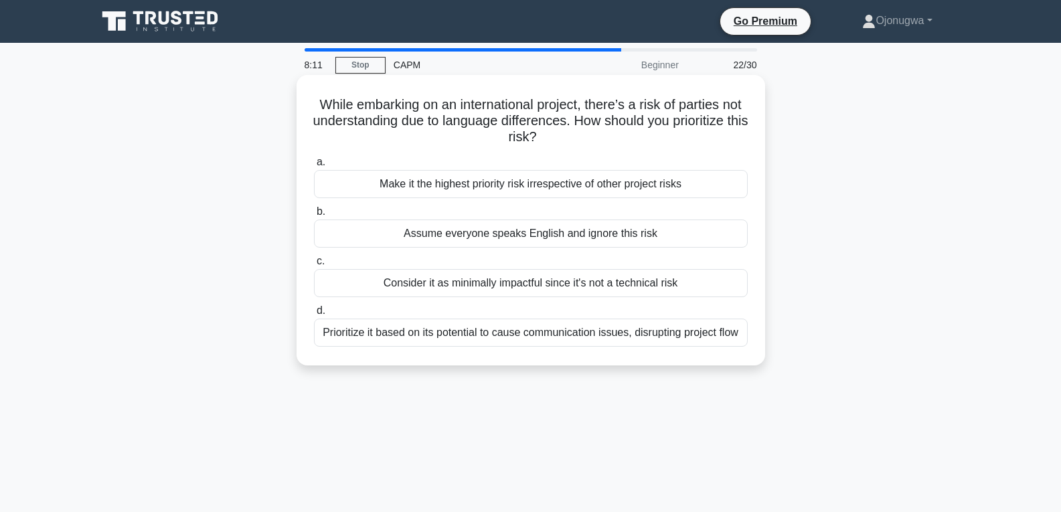
click at [719, 197] on div "Make it the highest priority risk irrespective of other project risks" at bounding box center [531, 184] width 434 height 28
click at [314, 167] on input "a. Make it the highest priority risk irrespective of other project risks" at bounding box center [314, 162] width 0 height 9
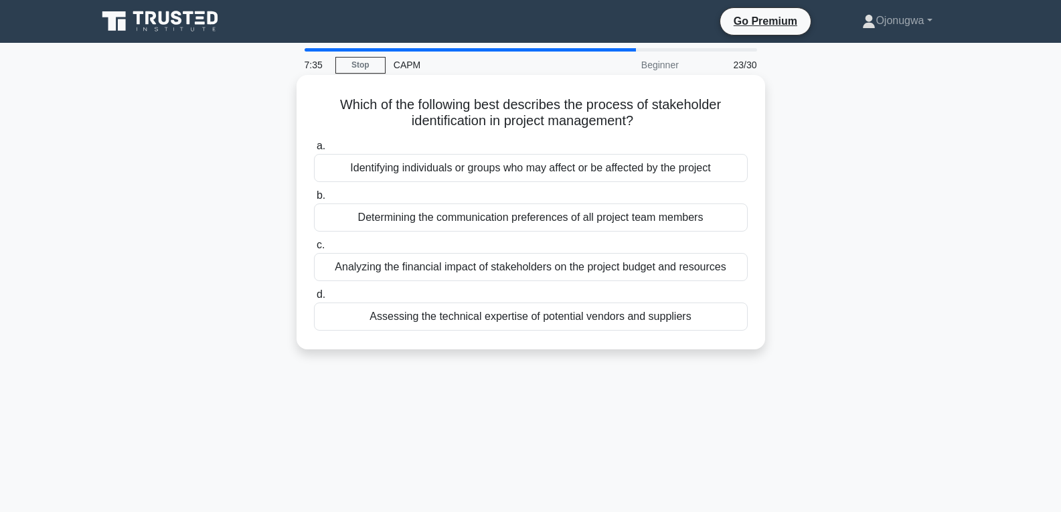
click at [558, 321] on div "Assessing the technical expertise of potential vendors and suppliers" at bounding box center [531, 317] width 434 height 28
click at [314, 299] on input "d. Assessing the technical expertise of potential vendors and suppliers" at bounding box center [314, 295] width 0 height 9
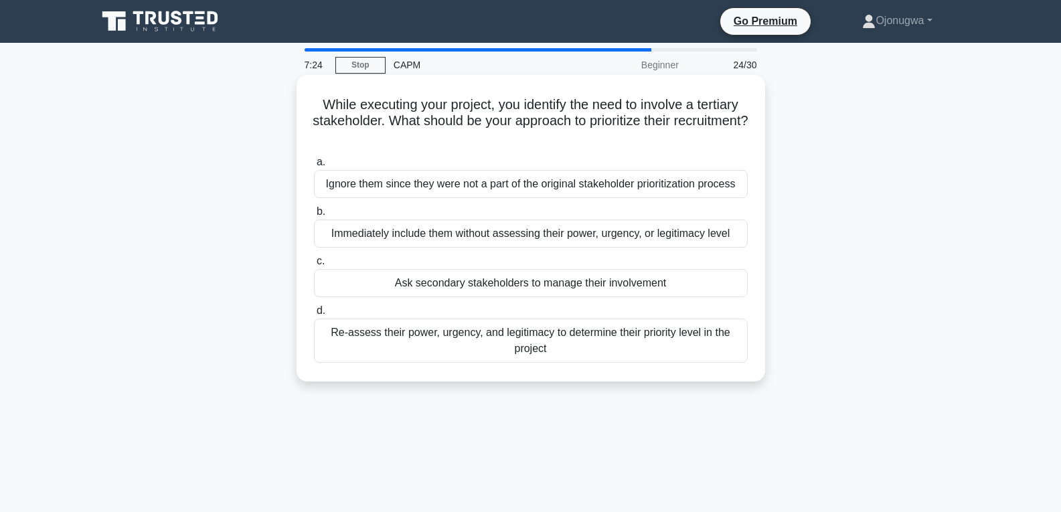
click at [692, 344] on div "Re-assess their power, urgency, and legitimacy to determine their priority leve…" at bounding box center [531, 341] width 434 height 44
click at [314, 315] on input "d. Re-assess their power, urgency, and legitimacy to determine their priority l…" at bounding box center [314, 311] width 0 height 9
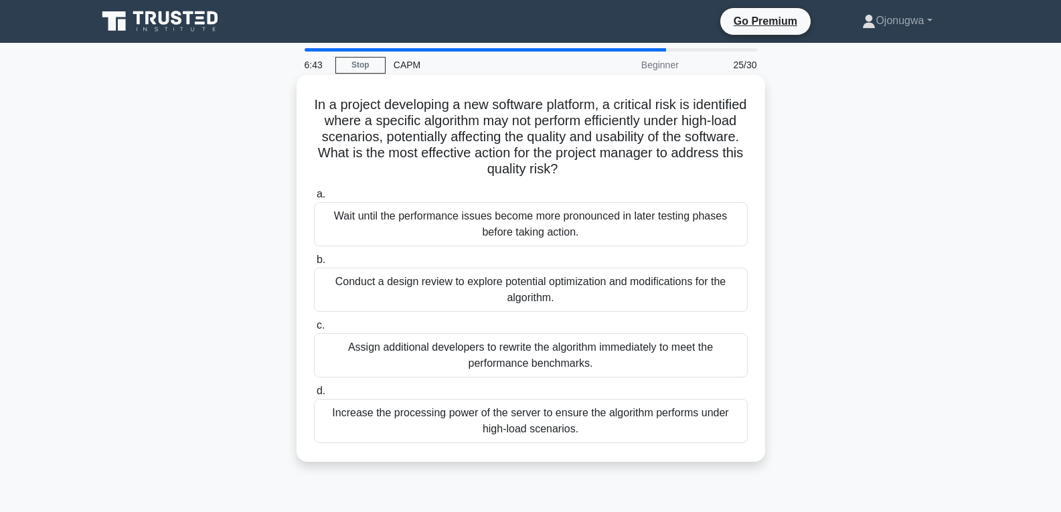
click at [611, 364] on div "Assign additional developers to rewrite the algorithm immediately to meet the p…" at bounding box center [531, 355] width 434 height 44
click at [314, 330] on input "c. Assign additional developers to rewrite the algorithm immediately to meet th…" at bounding box center [314, 325] width 0 height 9
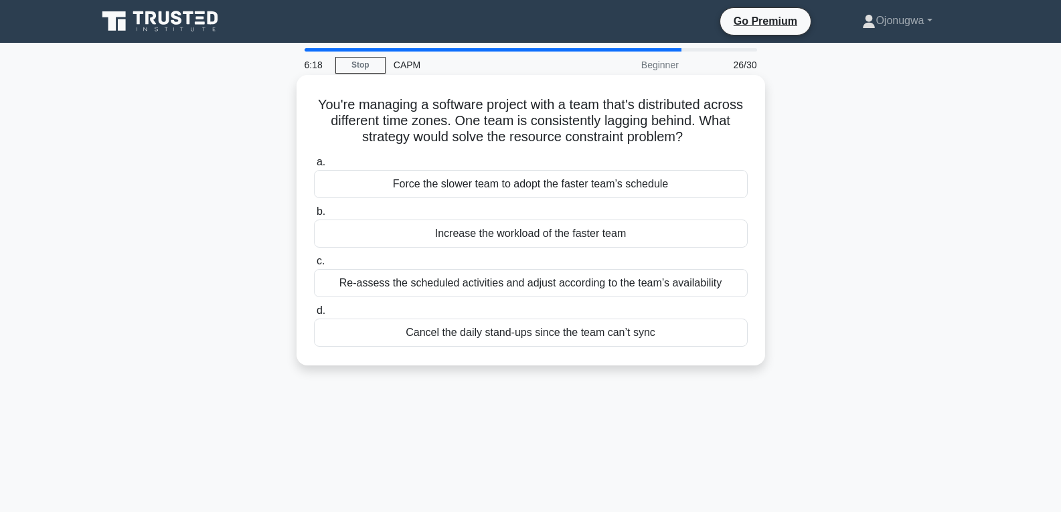
click at [653, 342] on div "Cancel the daily stand-ups since the team can’t sync" at bounding box center [531, 333] width 434 height 28
click at [314, 315] on input "d. Cancel the daily stand-ups since the team can’t sync" at bounding box center [314, 311] width 0 height 9
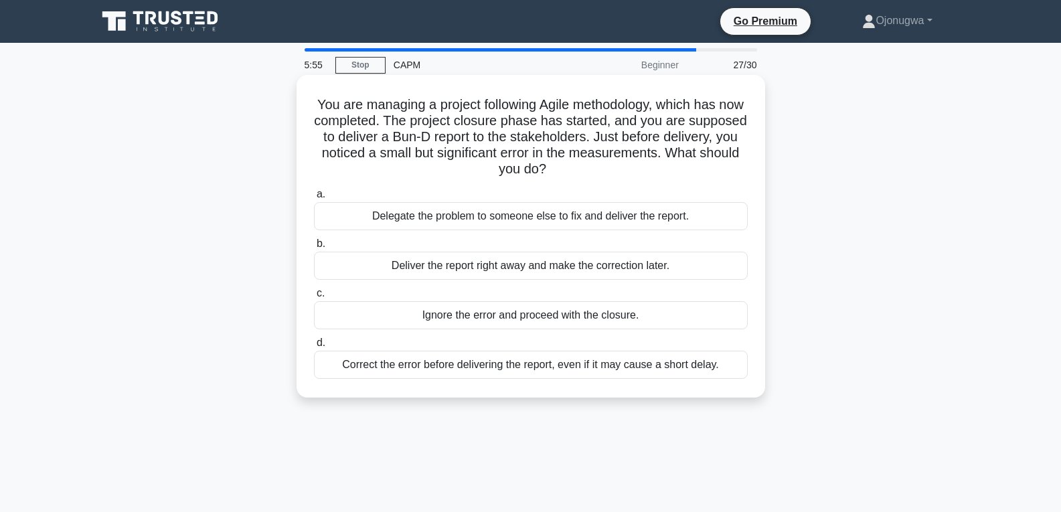
click at [680, 268] on div "Deliver the report right away and make the correction later." at bounding box center [531, 266] width 434 height 28
click at [314, 248] on input "b. Deliver the report right away and make the correction later." at bounding box center [314, 244] width 0 height 9
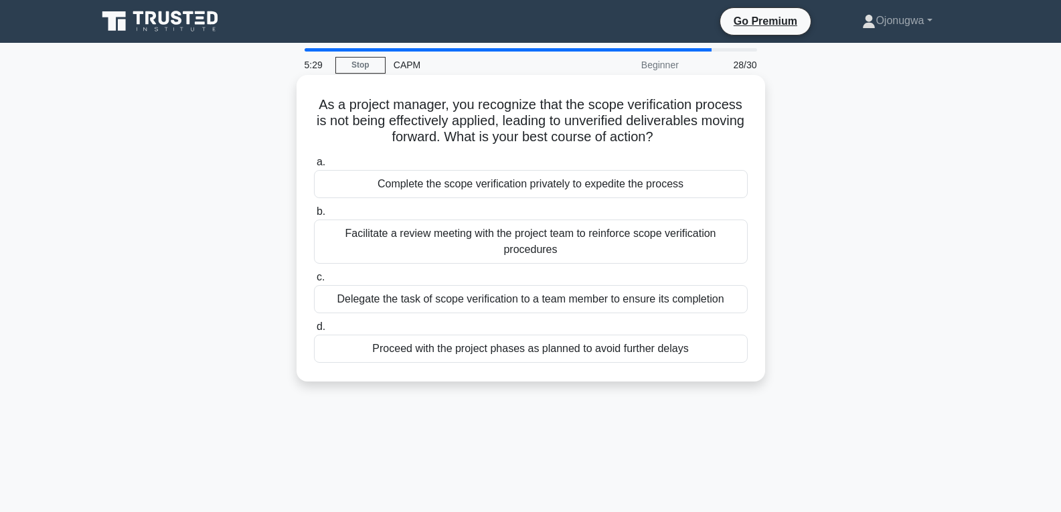
click at [672, 301] on div "Delegate the task of scope verification to a team member to ensure its completi…" at bounding box center [531, 299] width 434 height 28
click at [314, 282] on input "c. Delegate the task of scope verification to a team member to ensure its compl…" at bounding box center [314, 277] width 0 height 9
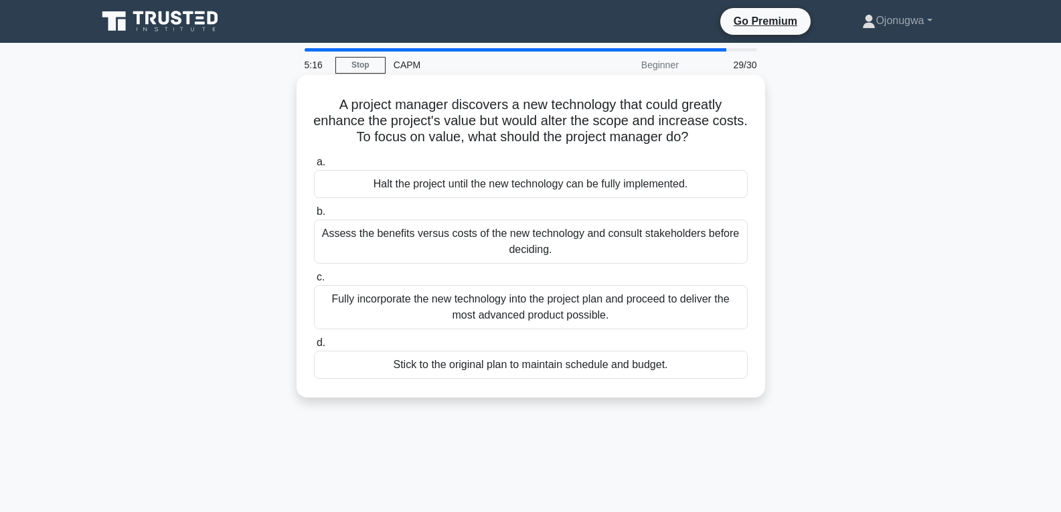
click at [694, 250] on div "Assess the benefits versus costs of the new technology and consult stakeholders…" at bounding box center [531, 242] width 434 height 44
click at [314, 216] on input "b. Assess the benefits versus costs of the new technology and consult stakehold…" at bounding box center [314, 212] width 0 height 9
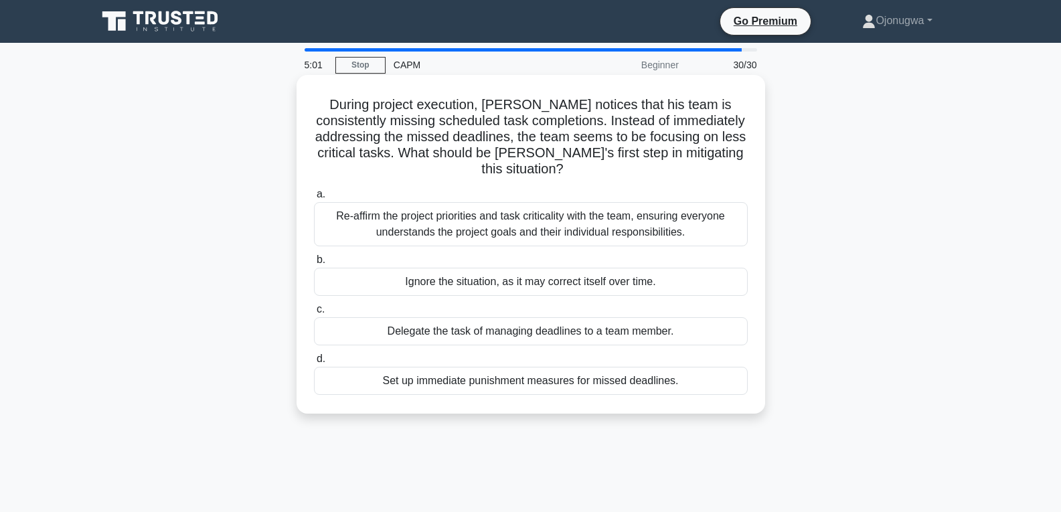
click at [717, 230] on div "Re-affirm the project priorities and task criticality with the team, ensuring e…" at bounding box center [531, 224] width 434 height 44
click at [314, 199] on input "a. Re-affirm the project priorities and task criticality with the team, ensurin…" at bounding box center [314, 194] width 0 height 9
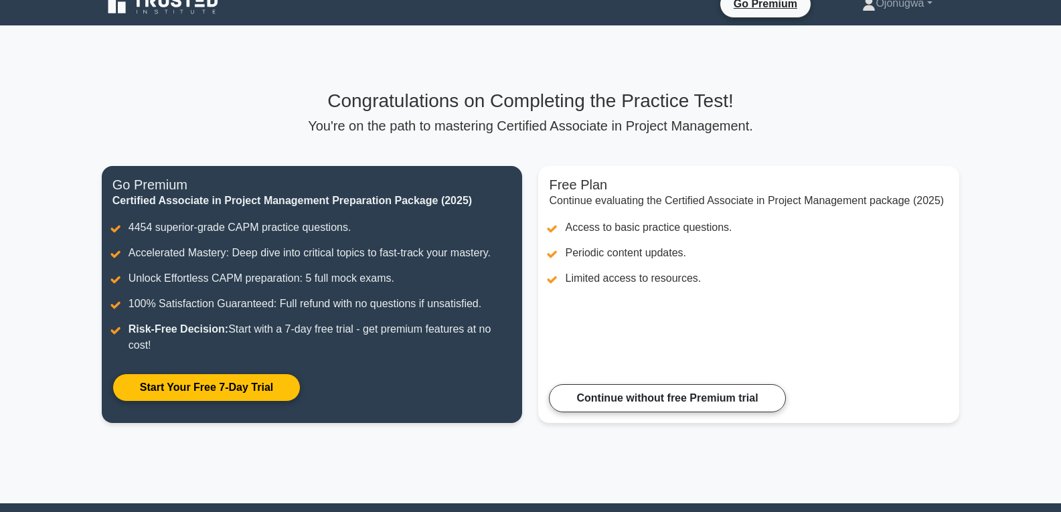
scroll to position [17, 0]
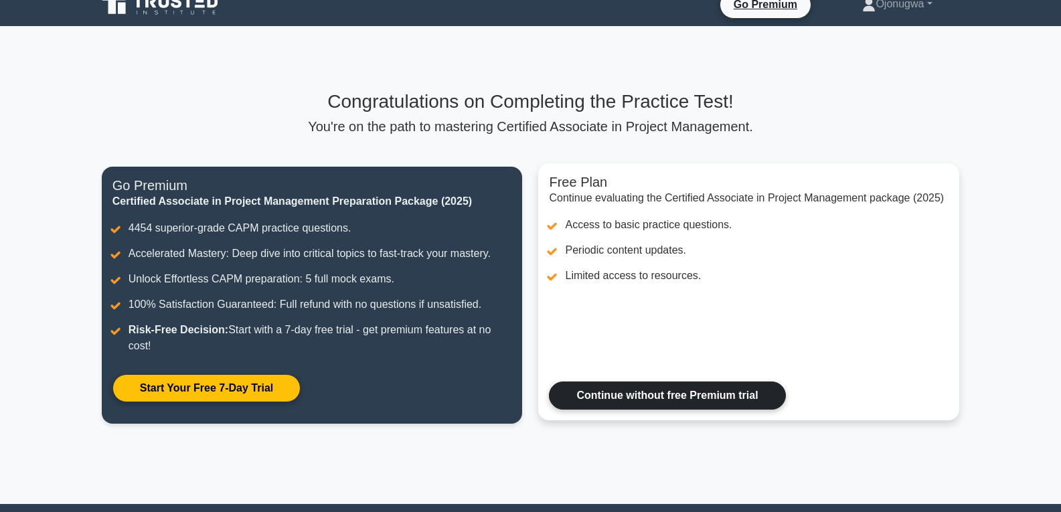
click at [733, 410] on link "Continue without free Premium trial" at bounding box center [667, 396] width 236 height 28
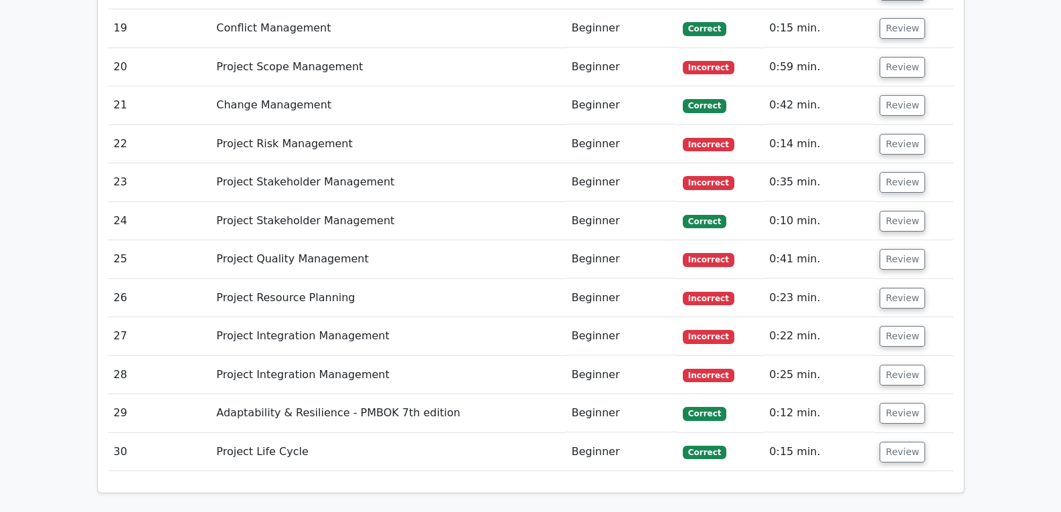
scroll to position [2865, 0]
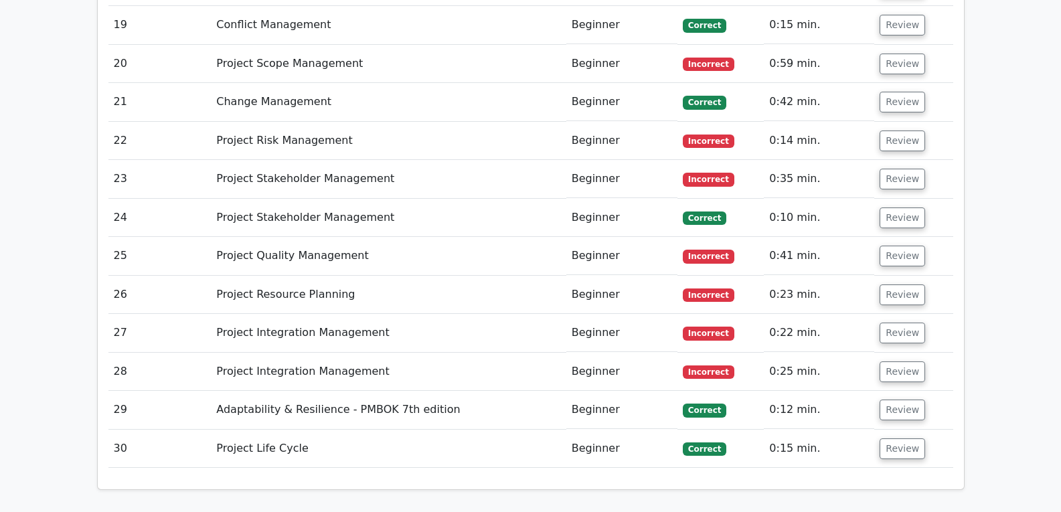
click at [787, 353] on td "0:25 min." at bounding box center [819, 372] width 110 height 38
click at [690, 366] on span "Incorrect" at bounding box center [709, 372] width 52 height 13
click at [912, 362] on button "Review" at bounding box center [903, 372] width 46 height 21
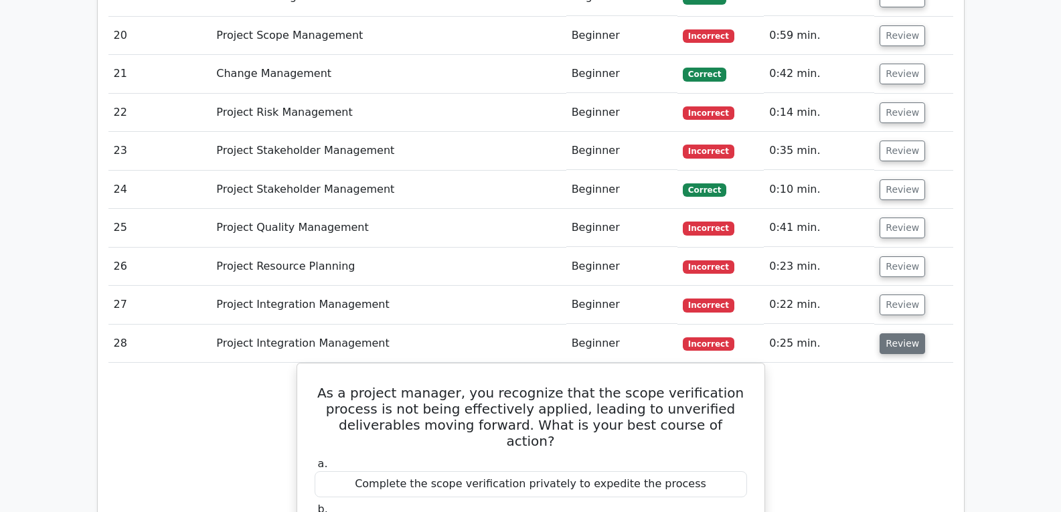
scroll to position [2891, 0]
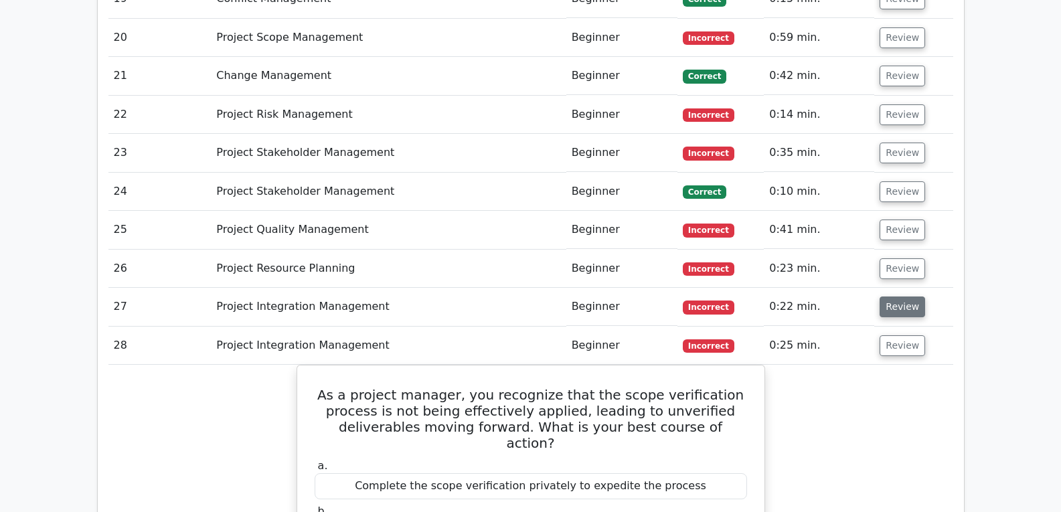
click at [893, 297] on button "Review" at bounding box center [903, 307] width 46 height 21
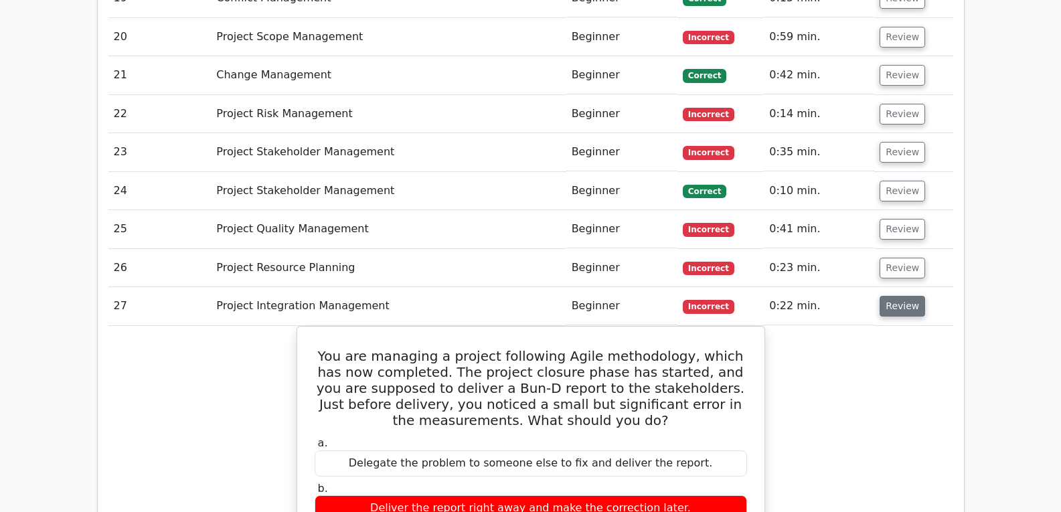
scroll to position [2884, 0]
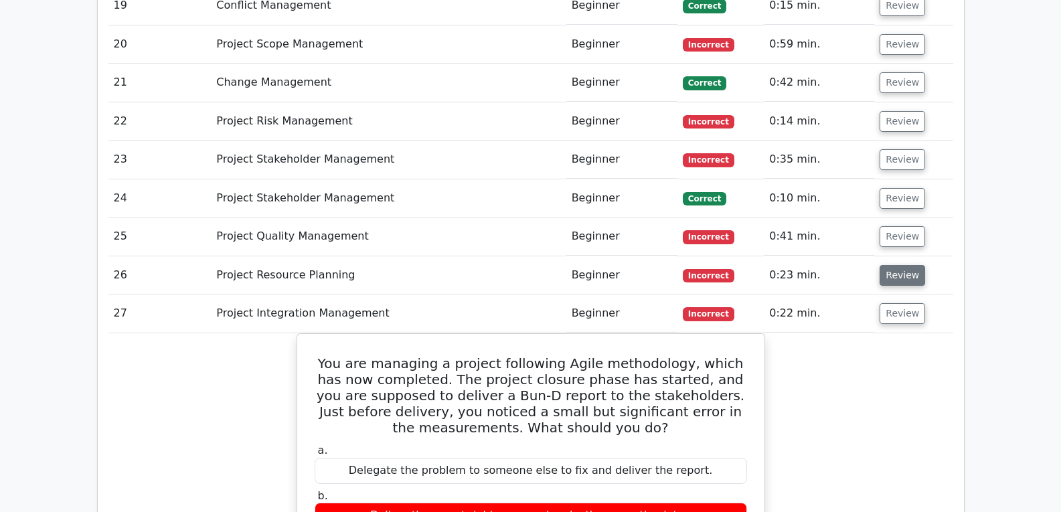
click at [893, 265] on button "Review" at bounding box center [903, 275] width 46 height 21
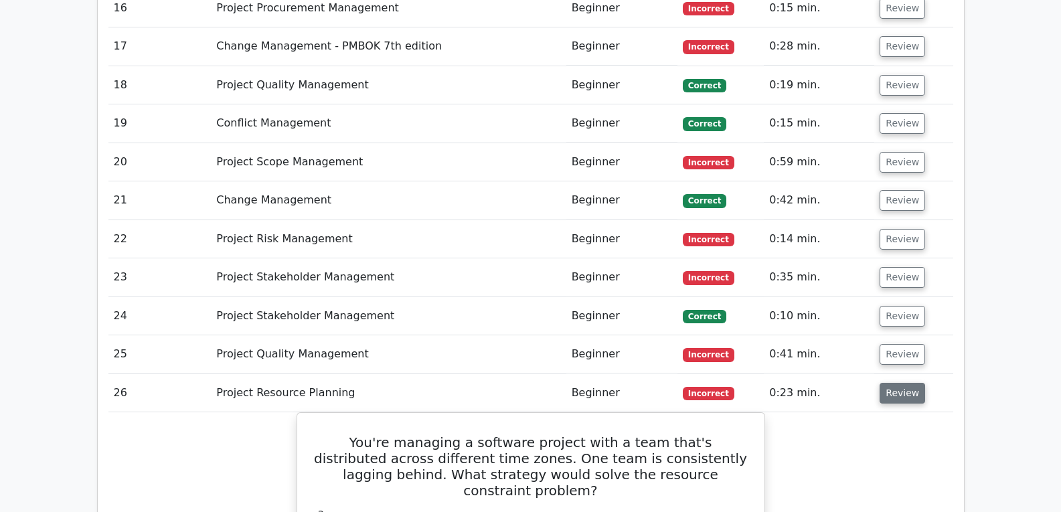
scroll to position [2760, 0]
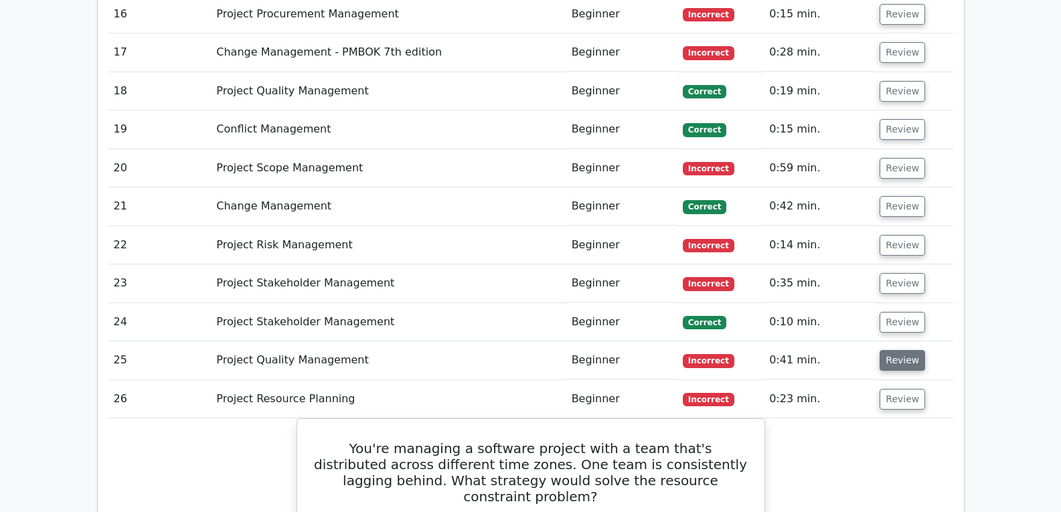
click at [889, 350] on button "Review" at bounding box center [903, 360] width 46 height 21
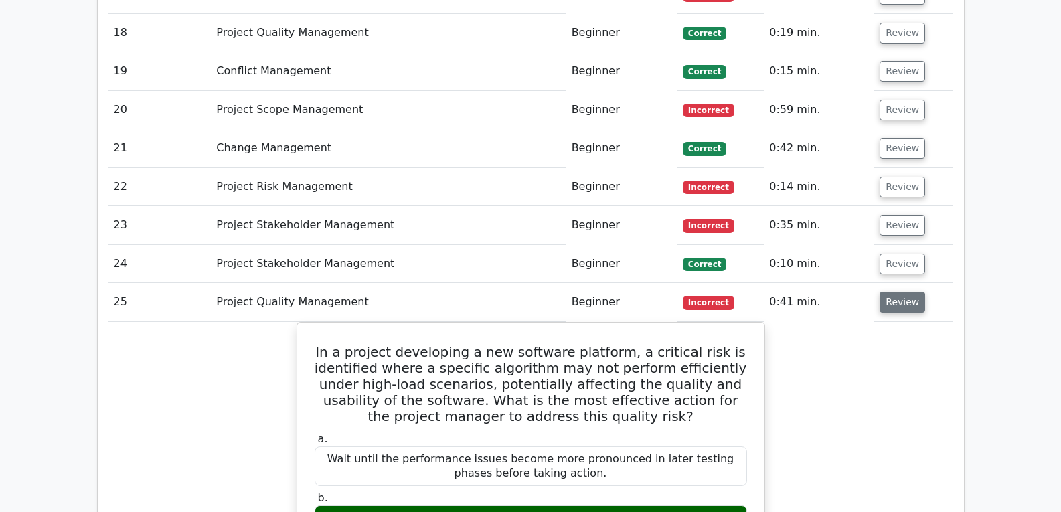
scroll to position [2817, 0]
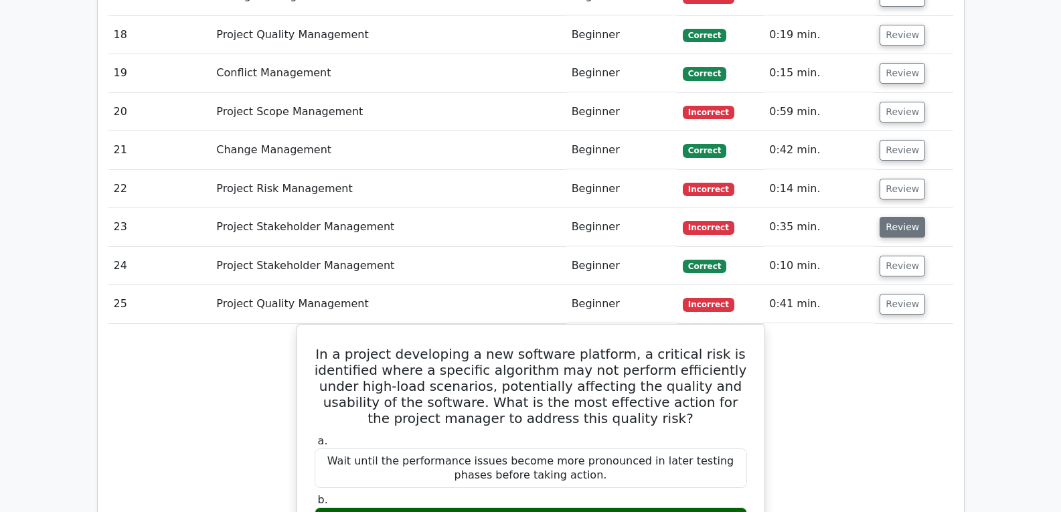
click at [895, 217] on button "Review" at bounding box center [903, 227] width 46 height 21
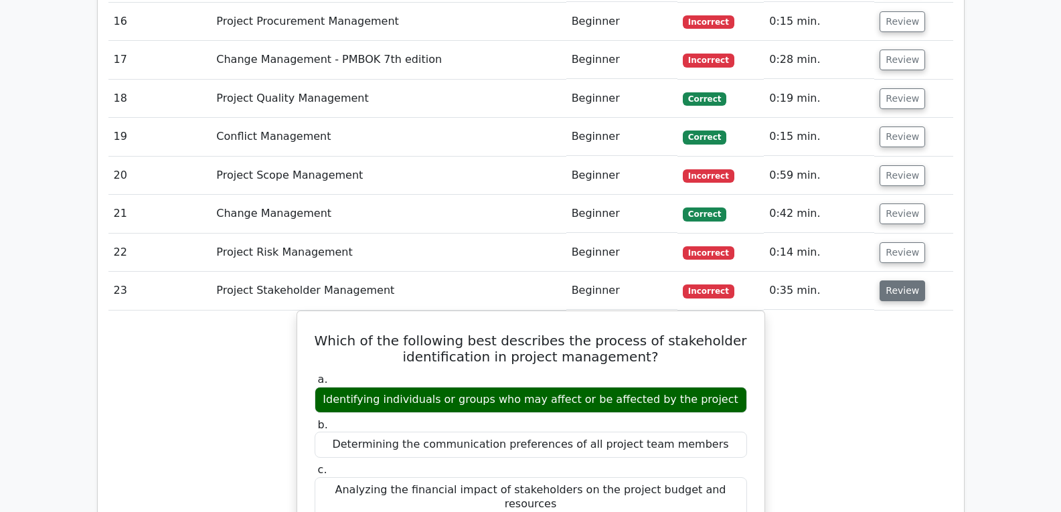
scroll to position [2751, 0]
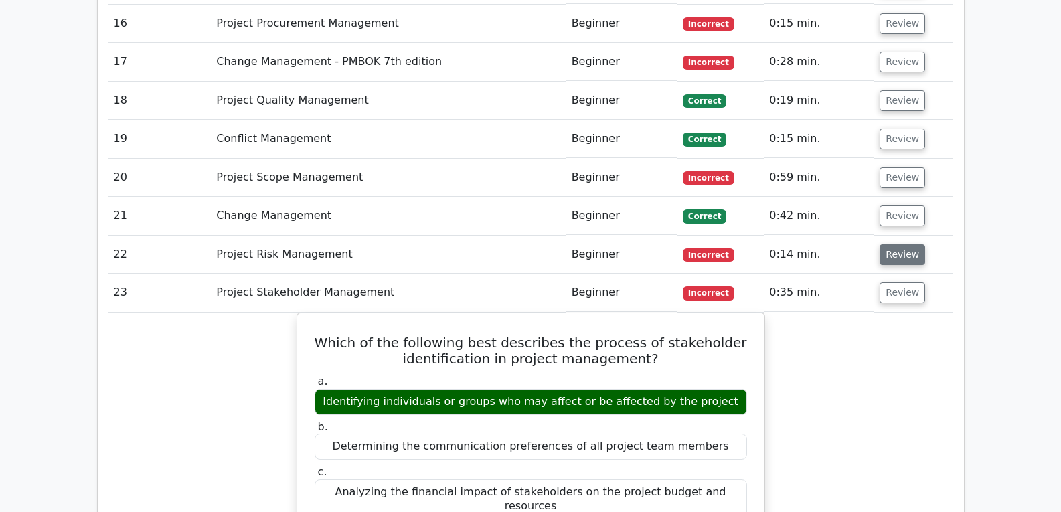
click at [885, 244] on button "Review" at bounding box center [903, 254] width 46 height 21
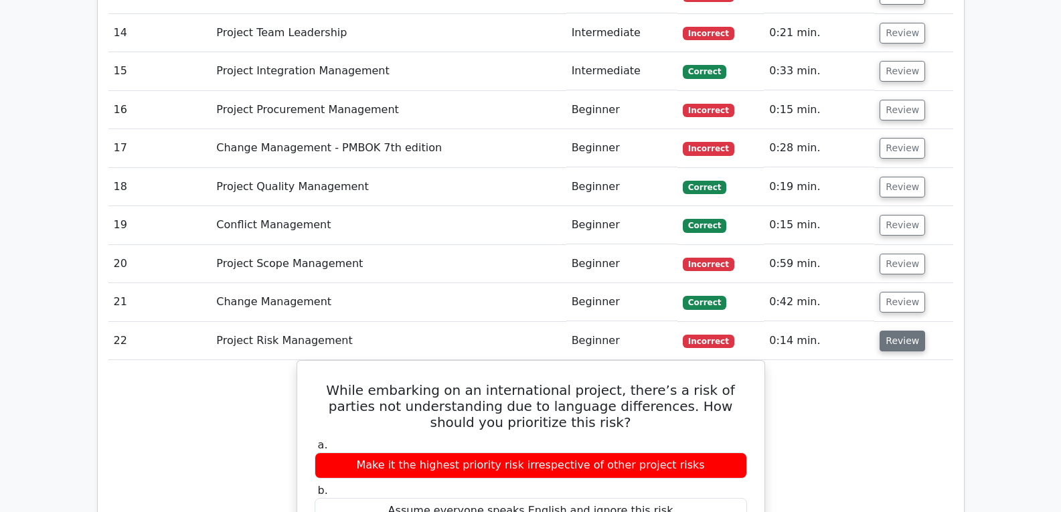
scroll to position [2661, 0]
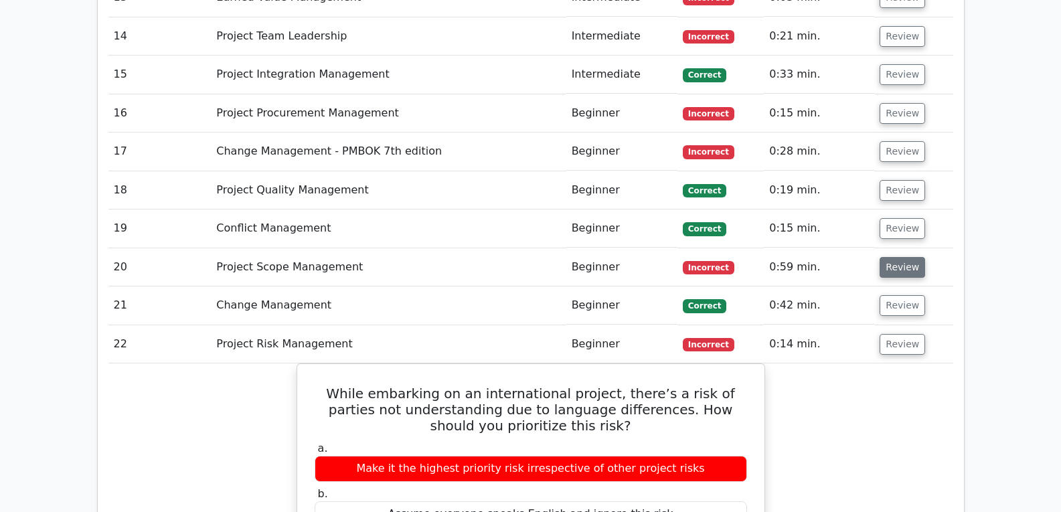
click at [896, 257] on button "Review" at bounding box center [903, 267] width 46 height 21
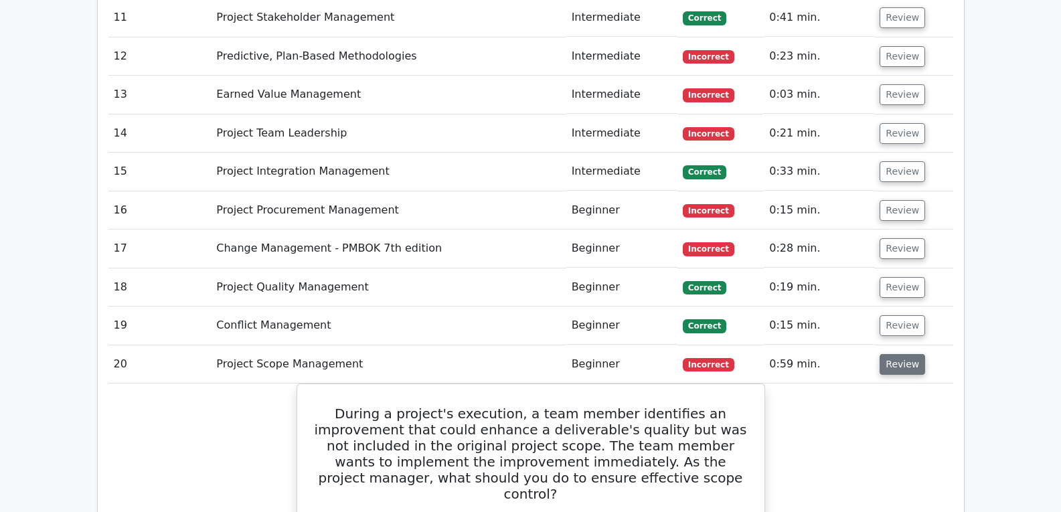
scroll to position [2562, 0]
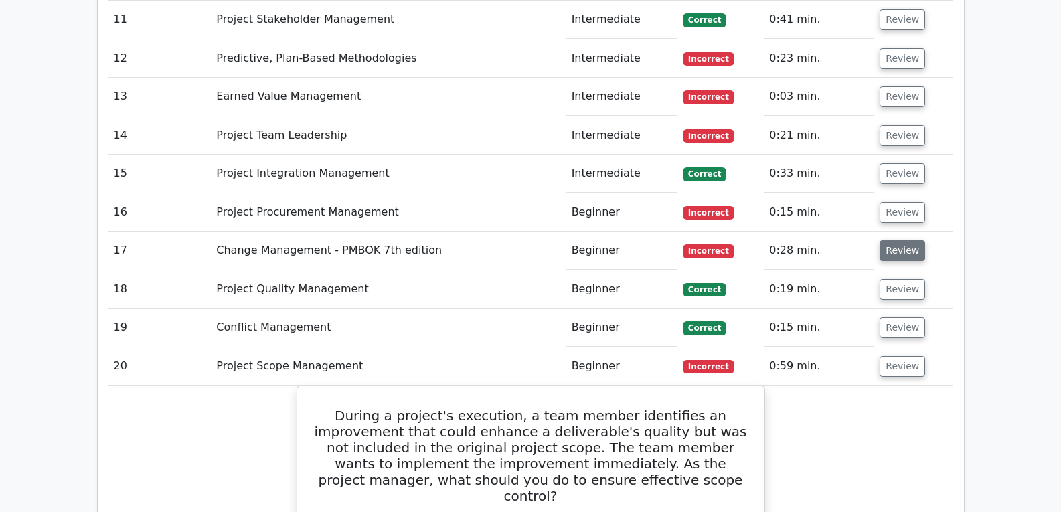
click at [897, 240] on button "Review" at bounding box center [903, 250] width 46 height 21
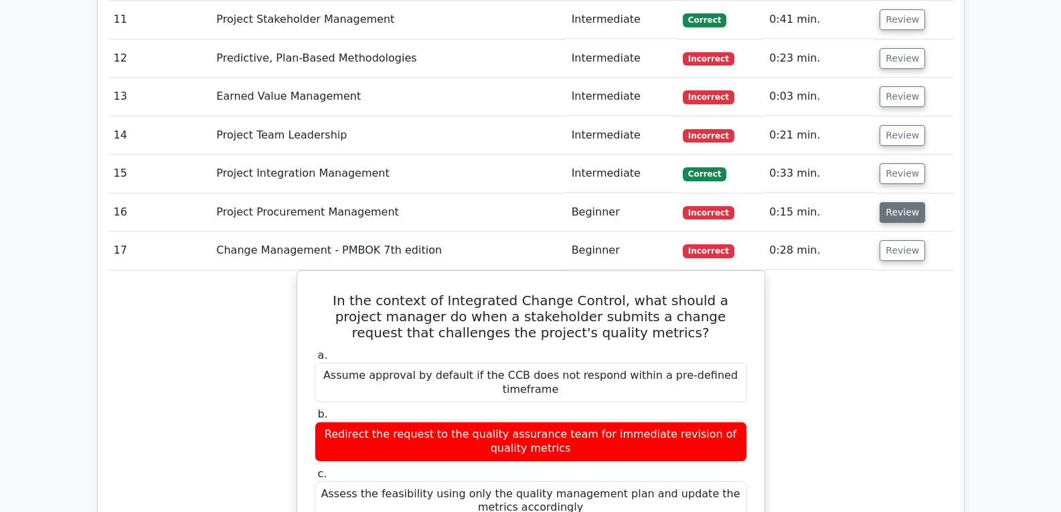
click at [882, 202] on button "Review" at bounding box center [903, 212] width 46 height 21
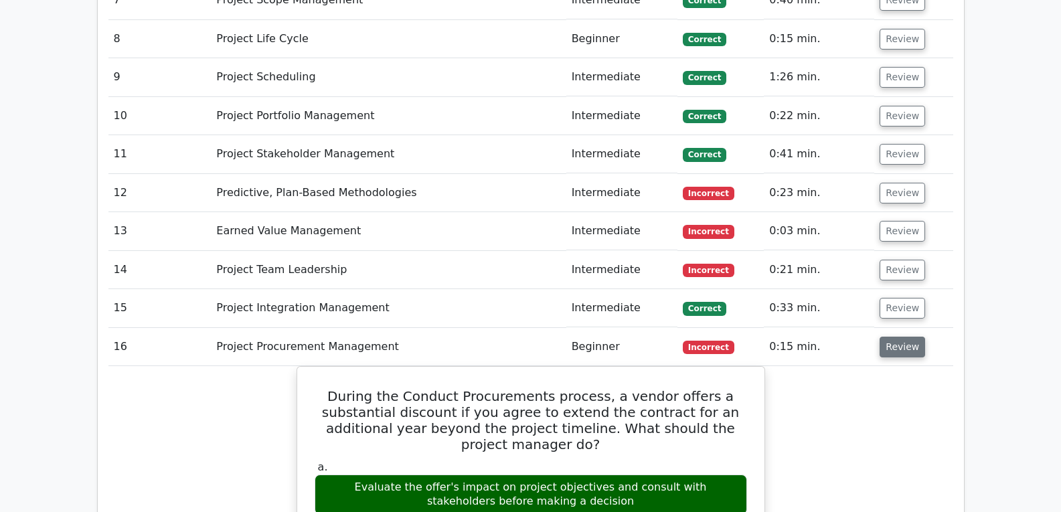
scroll to position [2425, 0]
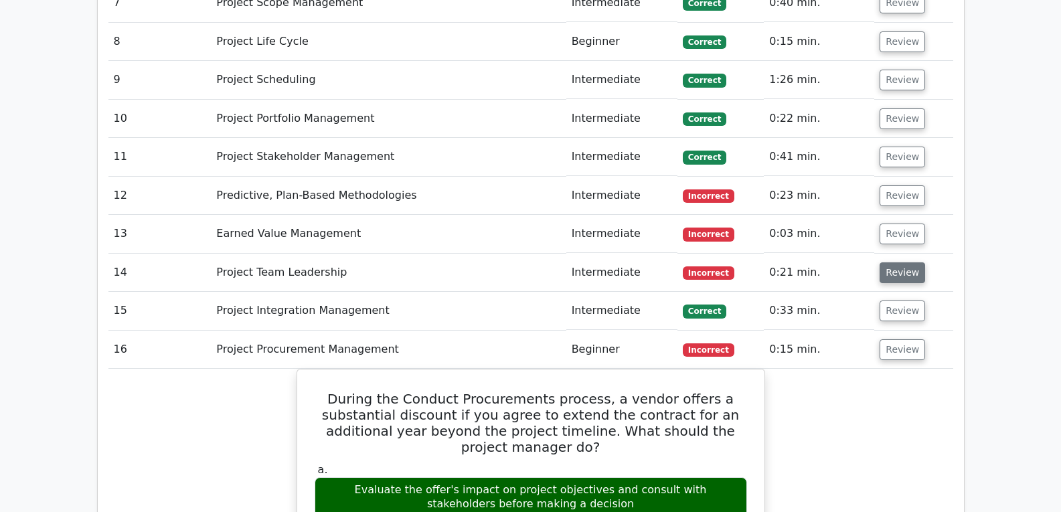
click at [900, 263] on button "Review" at bounding box center [903, 273] width 46 height 21
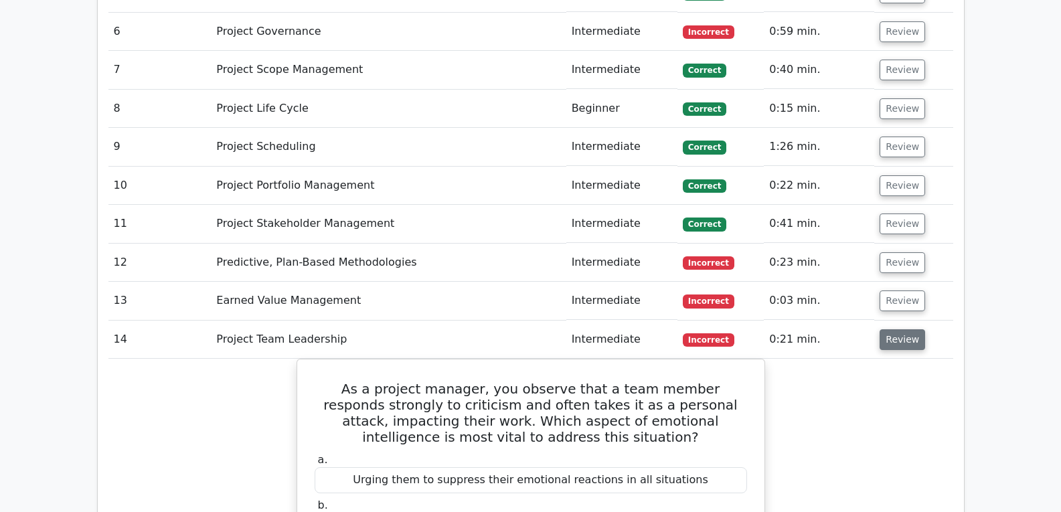
scroll to position [2358, 0]
click at [899, 291] on button "Review" at bounding box center [903, 301] width 46 height 21
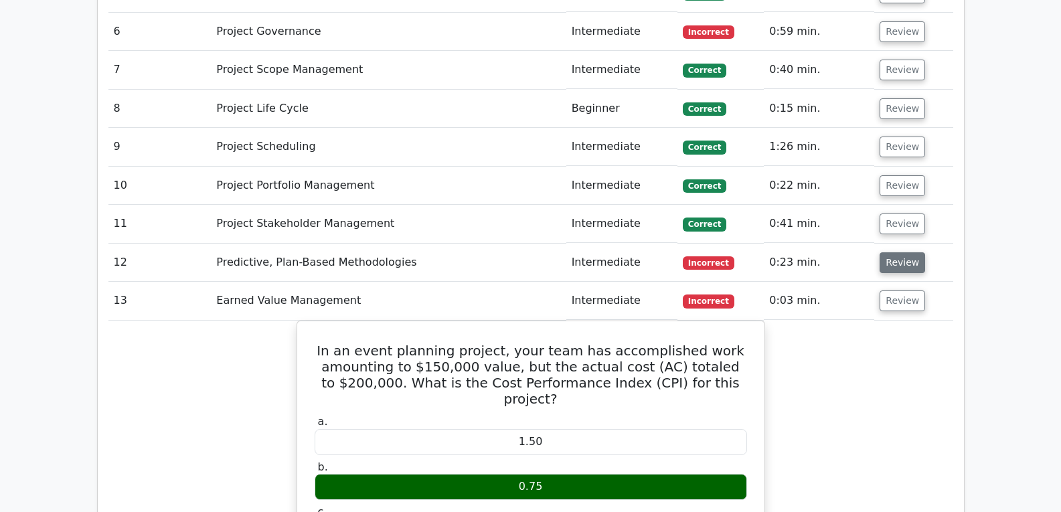
click at [890, 252] on button "Review" at bounding box center [903, 262] width 46 height 21
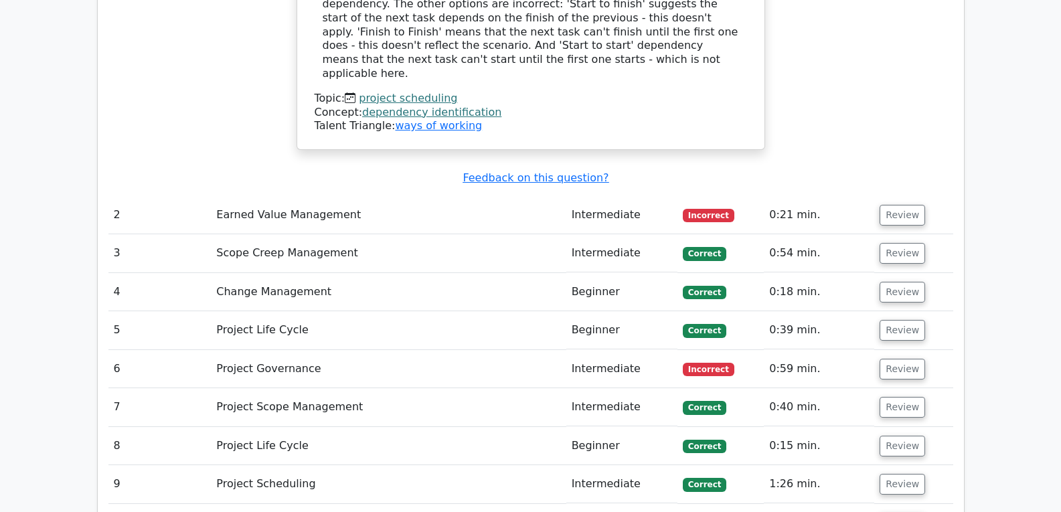
scroll to position [2016, 0]
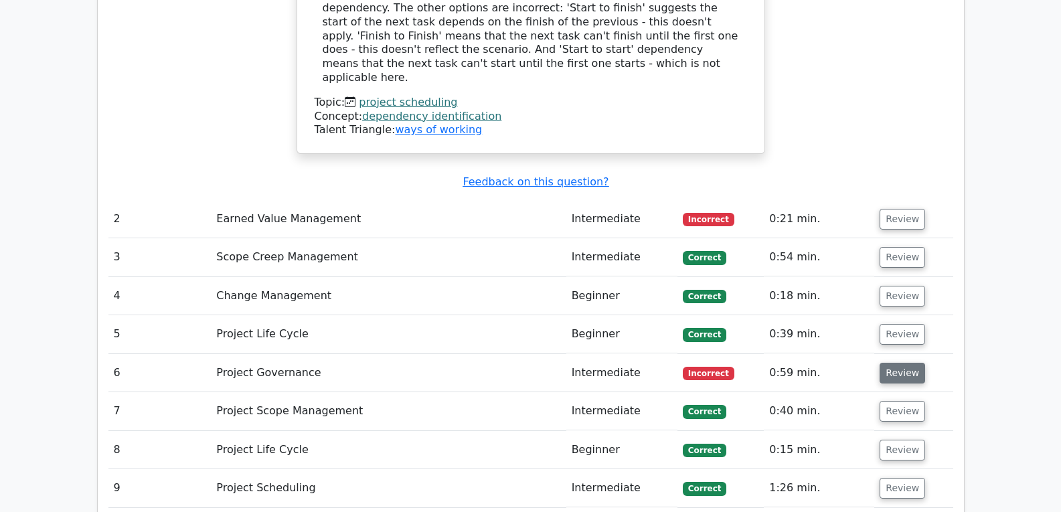
click at [895, 363] on button "Review" at bounding box center [903, 373] width 46 height 21
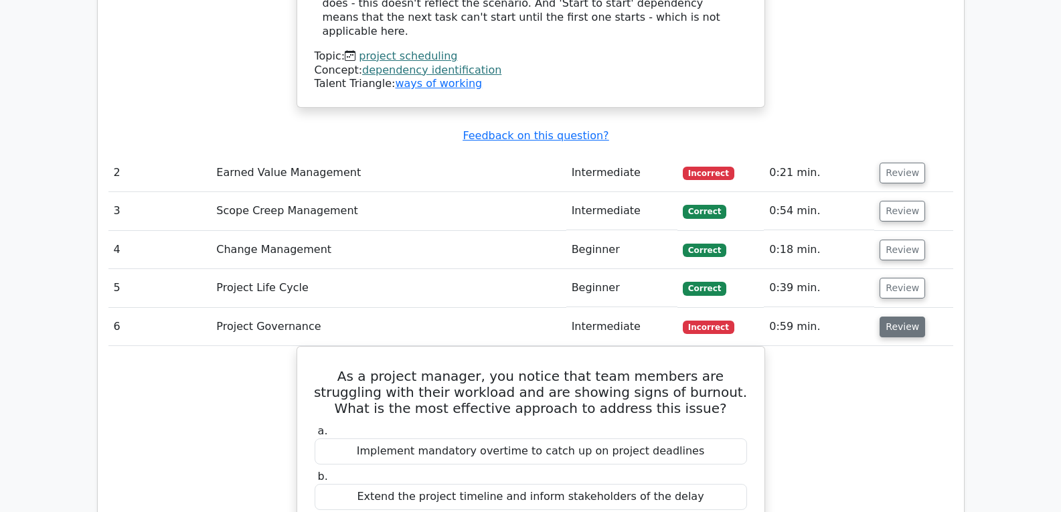
scroll to position [2063, 0]
click at [906, 316] on button "Review" at bounding box center [903, 326] width 46 height 21
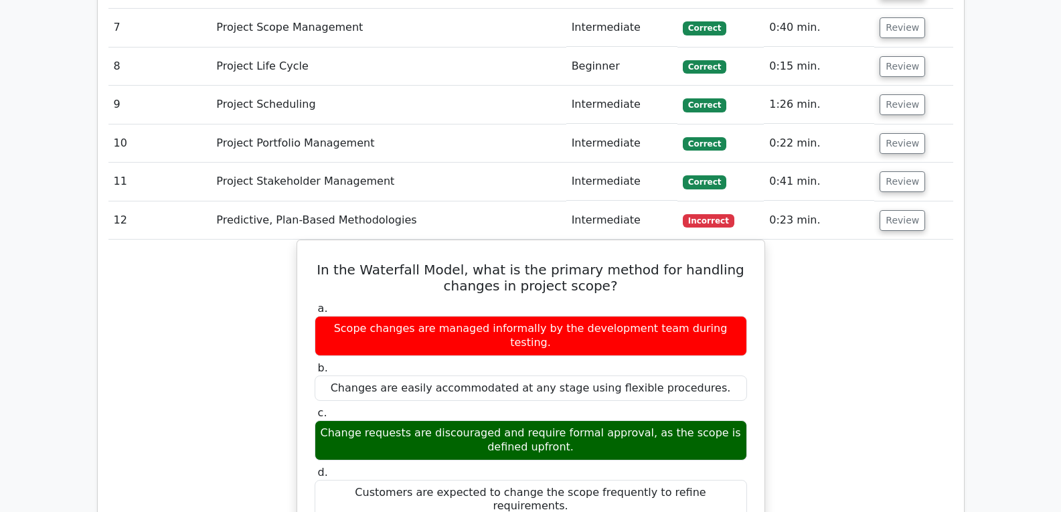
scroll to position [2401, 0]
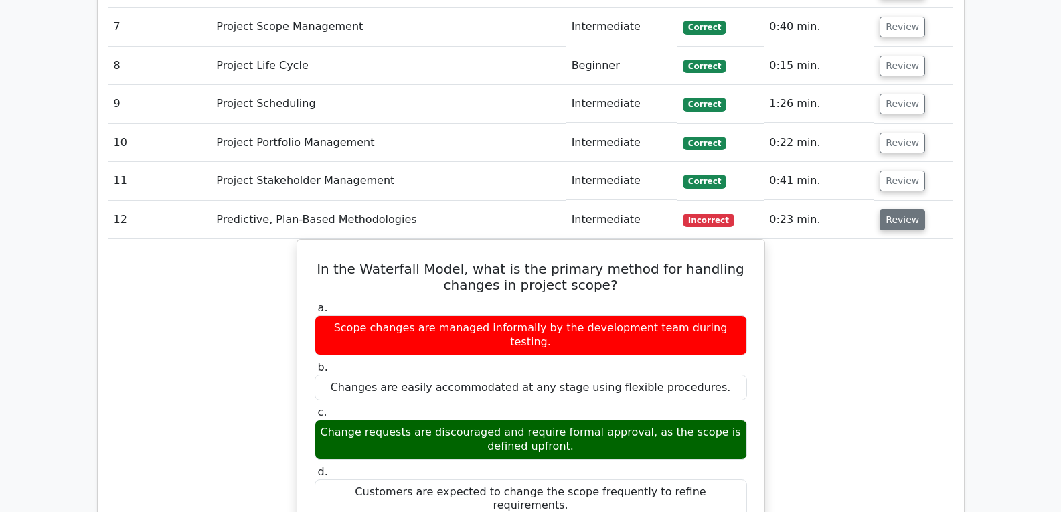
click at [911, 210] on button "Review" at bounding box center [903, 220] width 46 height 21
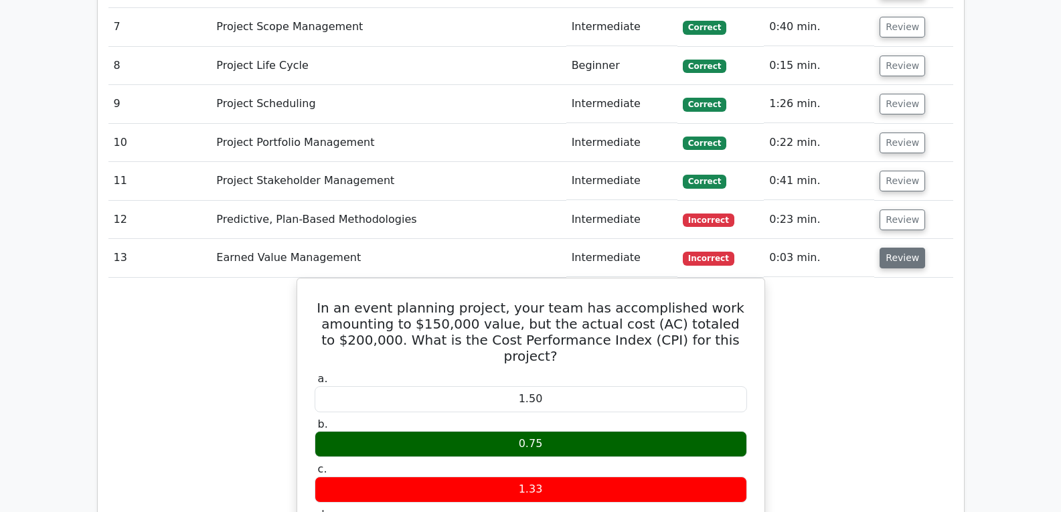
click at [899, 248] on button "Review" at bounding box center [903, 258] width 46 height 21
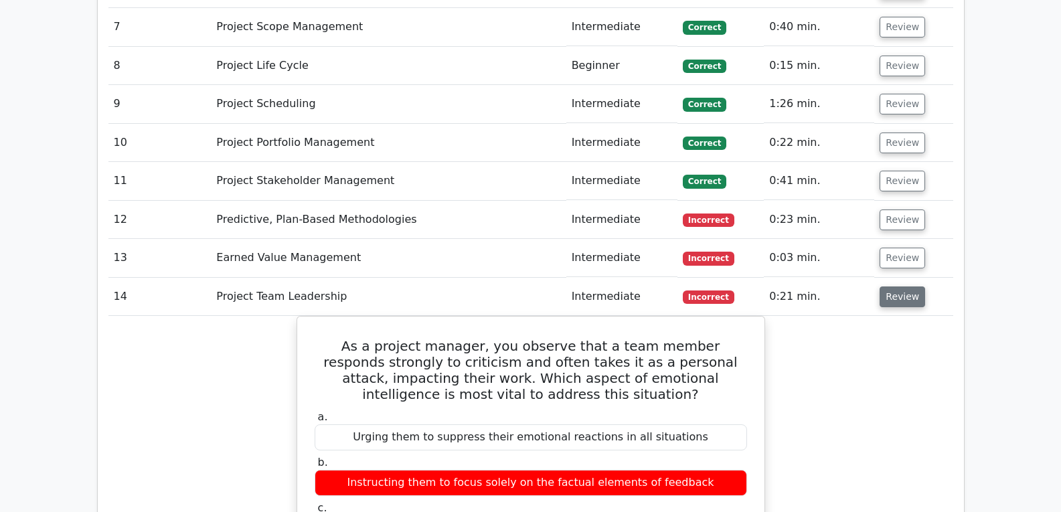
click at [911, 287] on button "Review" at bounding box center [903, 297] width 46 height 21
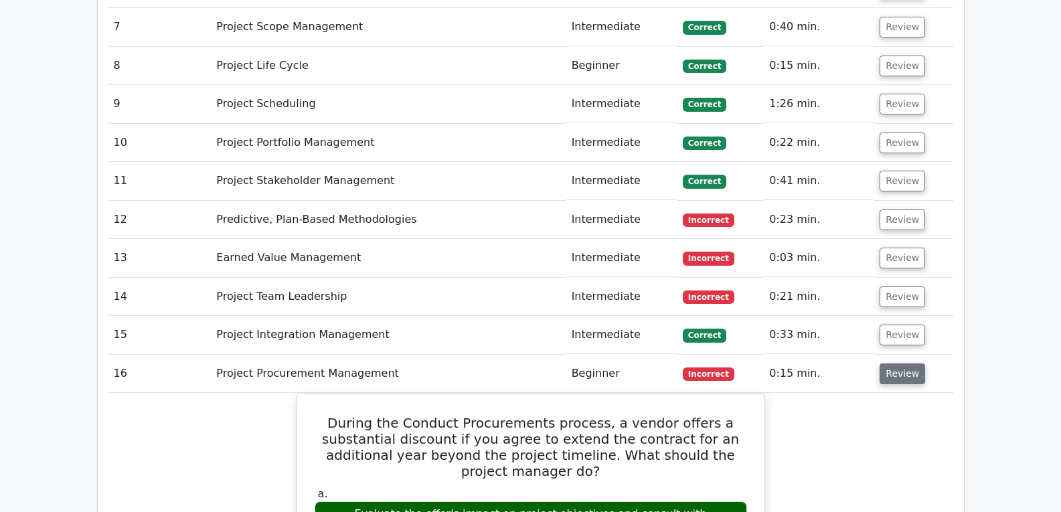
click at [897, 364] on button "Review" at bounding box center [903, 374] width 46 height 21
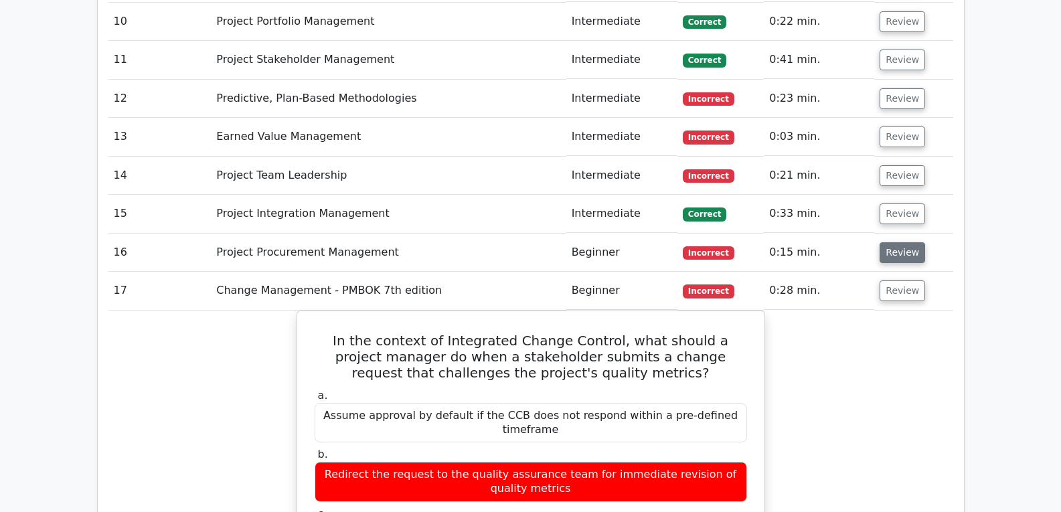
scroll to position [2523, 0]
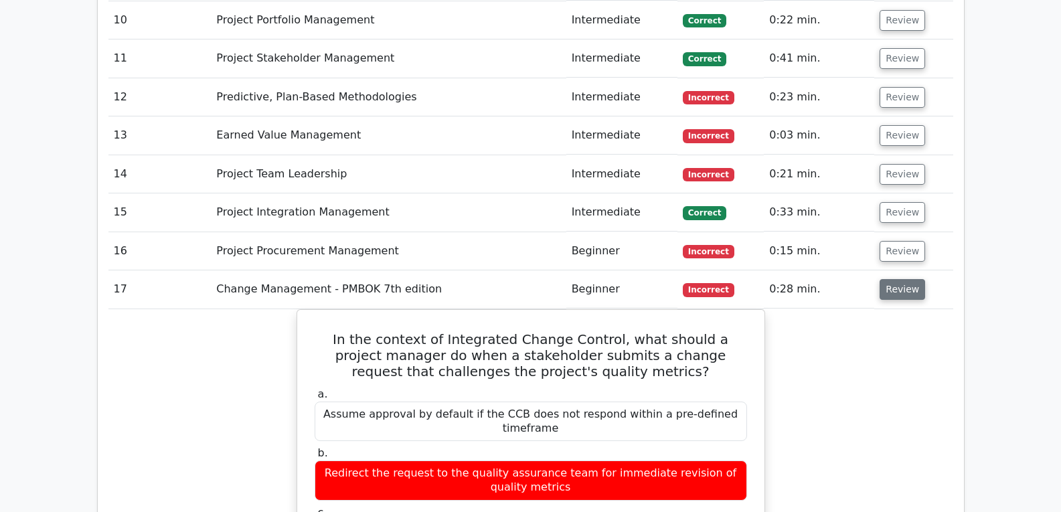
click at [901, 279] on button "Review" at bounding box center [903, 289] width 46 height 21
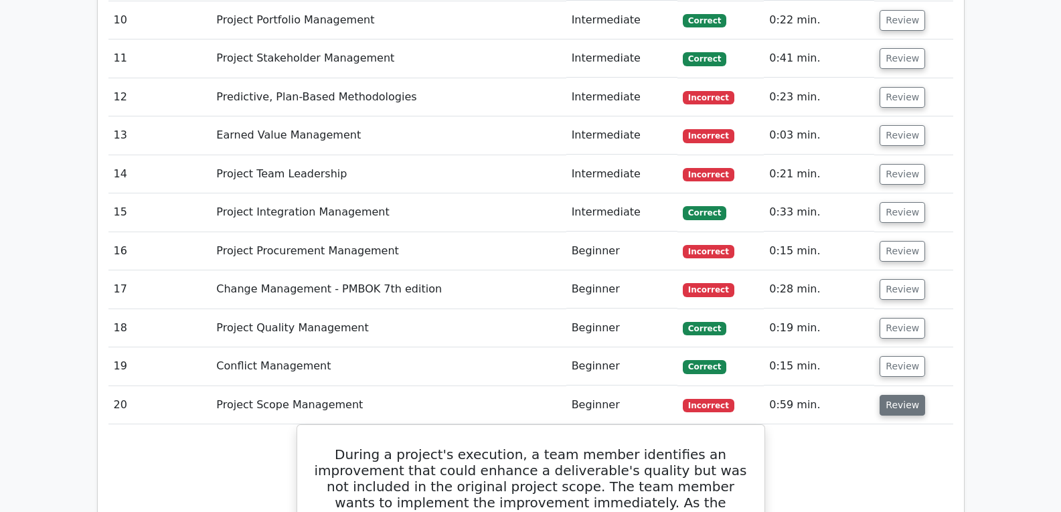
click at [896, 395] on button "Review" at bounding box center [903, 405] width 46 height 21
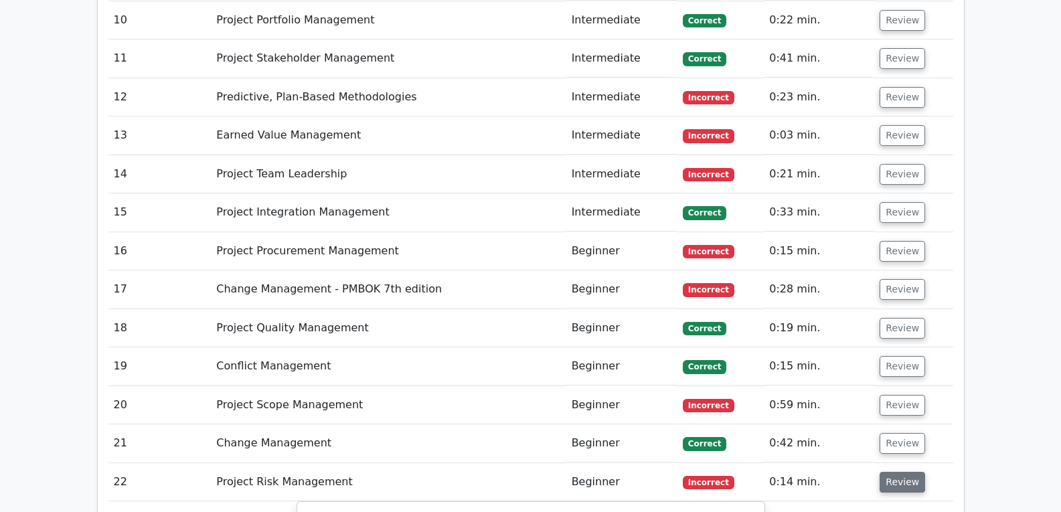
click at [893, 472] on button "Review" at bounding box center [903, 482] width 46 height 21
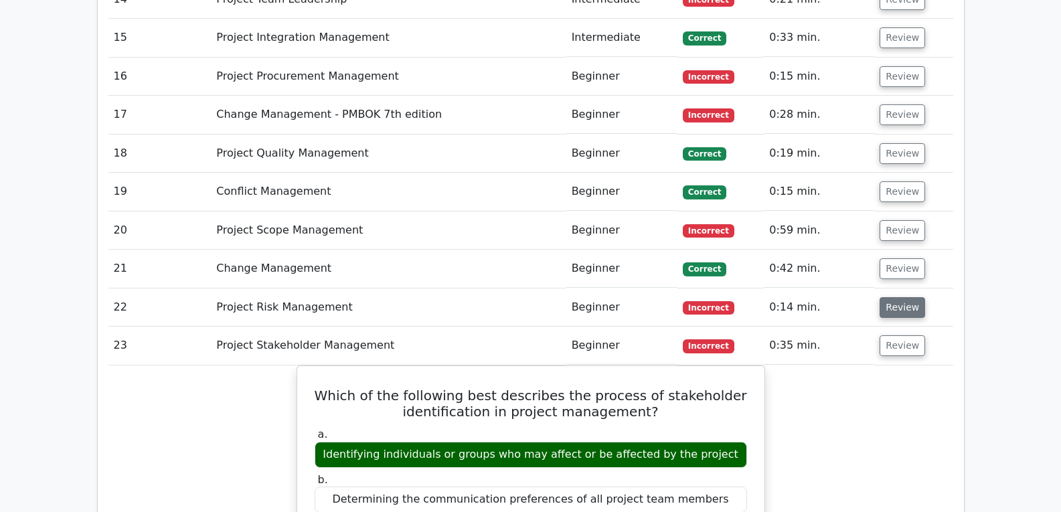
scroll to position [2700, 0]
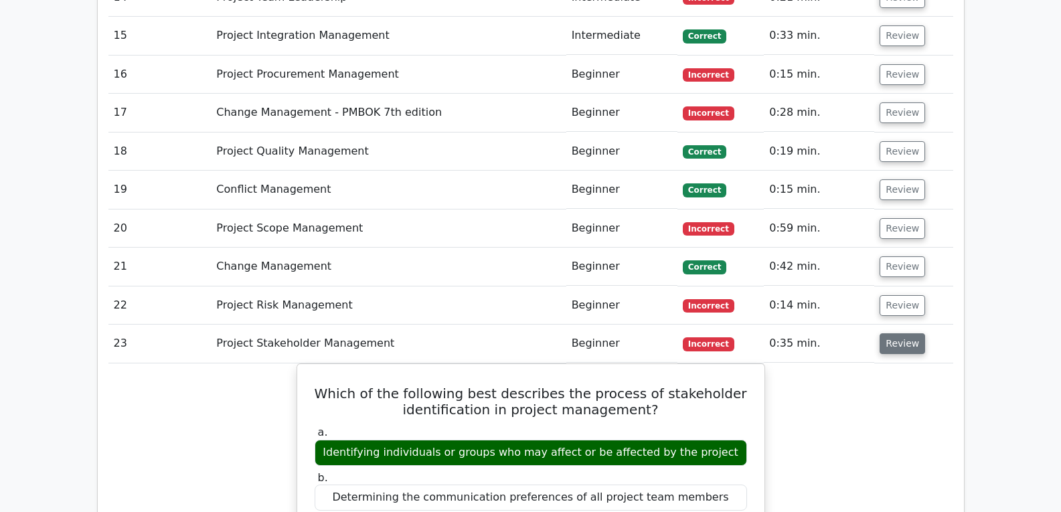
click at [898, 333] on button "Review" at bounding box center [903, 343] width 46 height 21
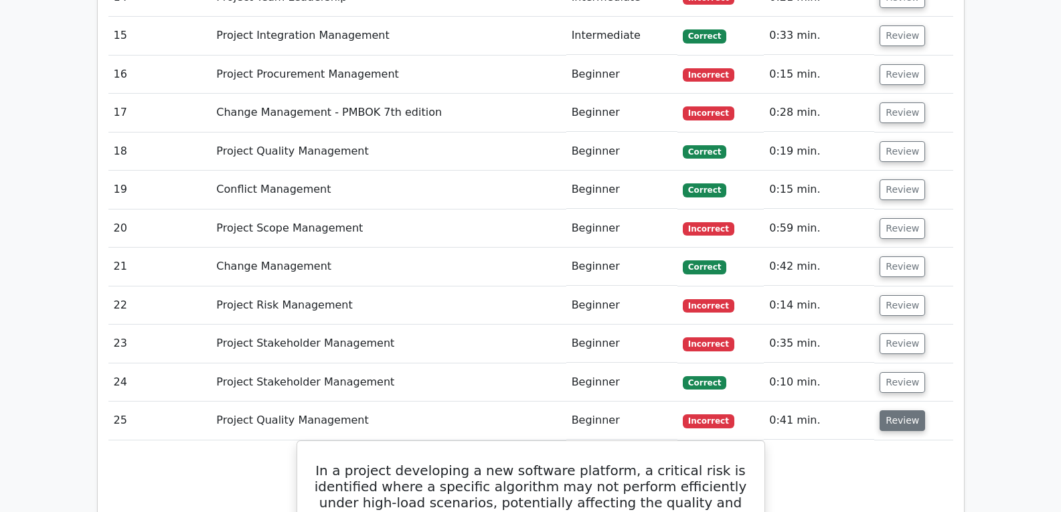
click at [897, 411] on button "Review" at bounding box center [903, 421] width 46 height 21
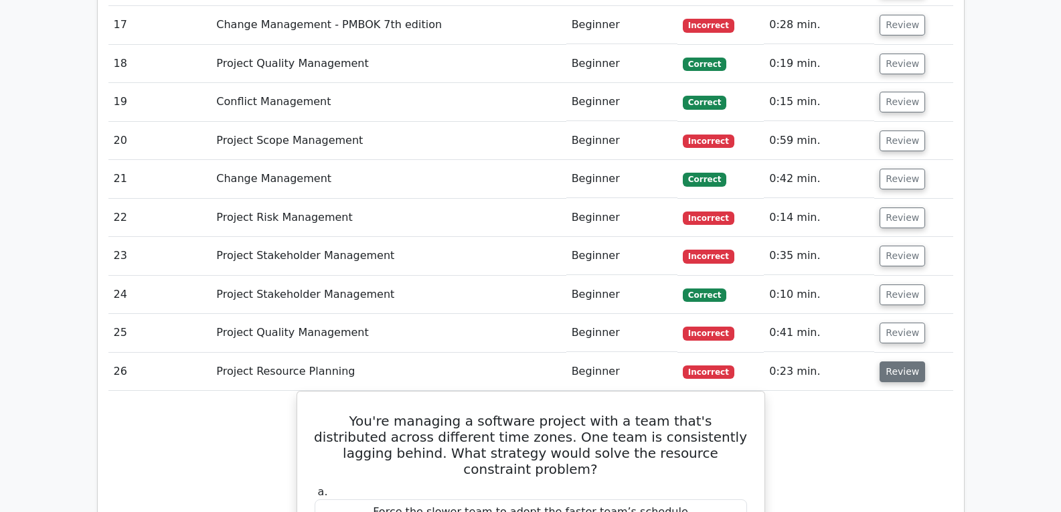
click at [905, 362] on button "Review" at bounding box center [903, 372] width 46 height 21
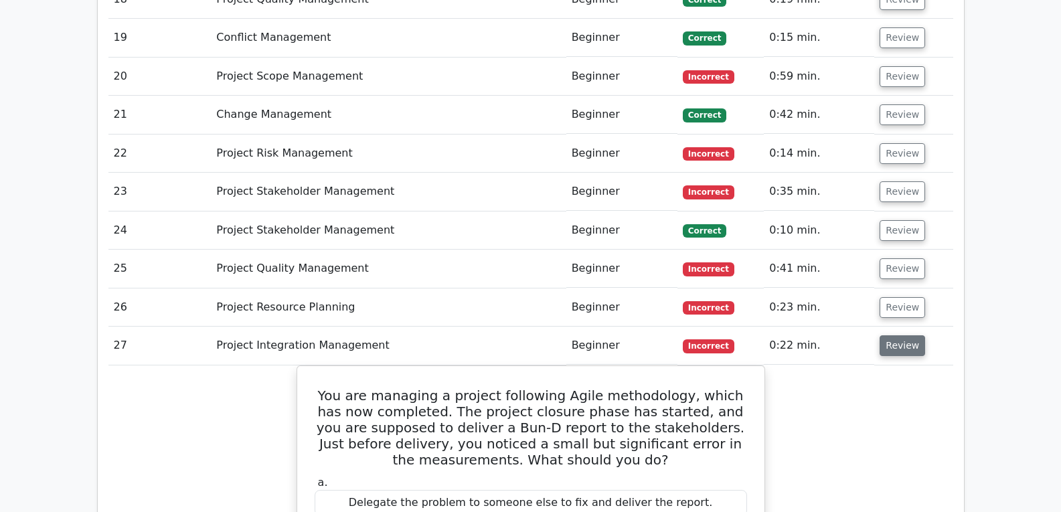
click at [899, 336] on button "Review" at bounding box center [903, 346] width 46 height 21
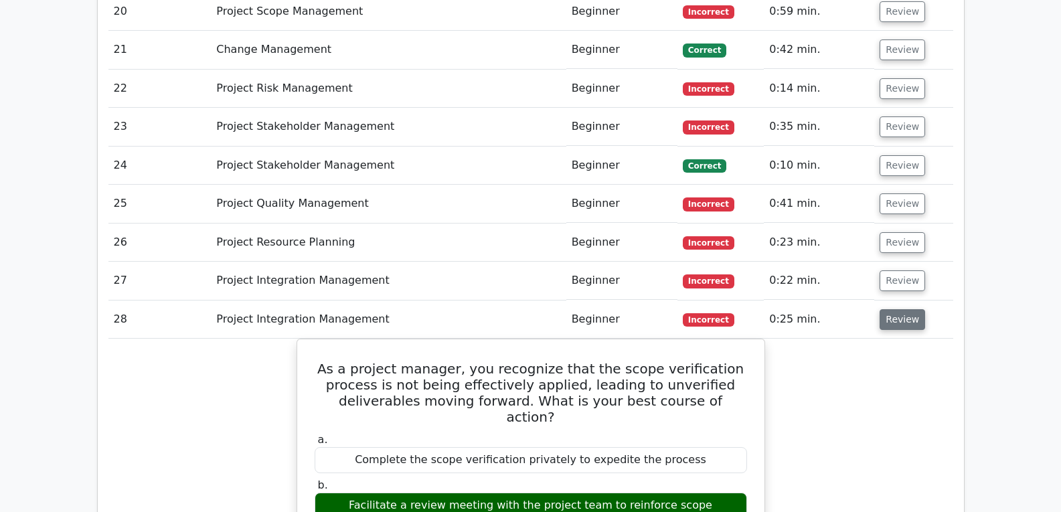
click at [901, 309] on button "Review" at bounding box center [903, 319] width 46 height 21
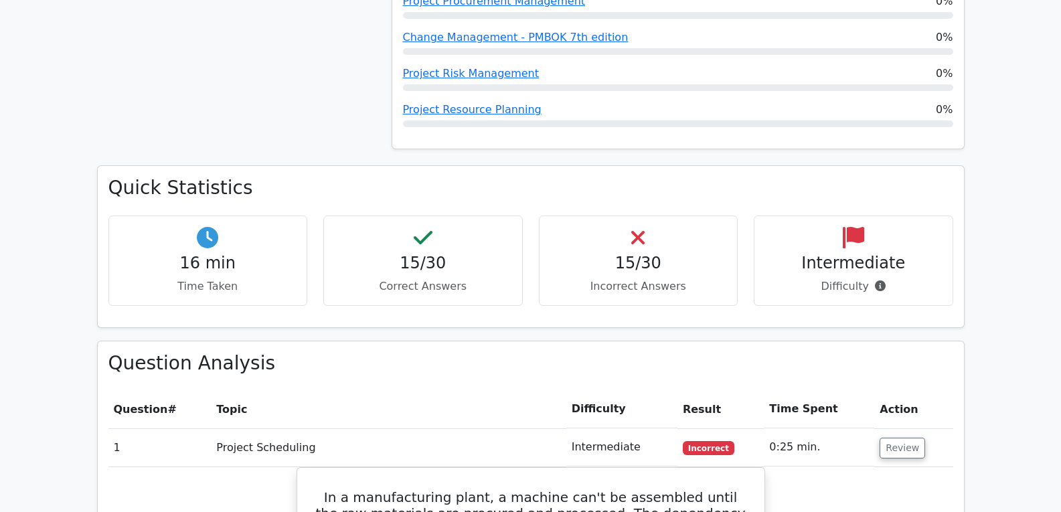
scroll to position [1205, 0]
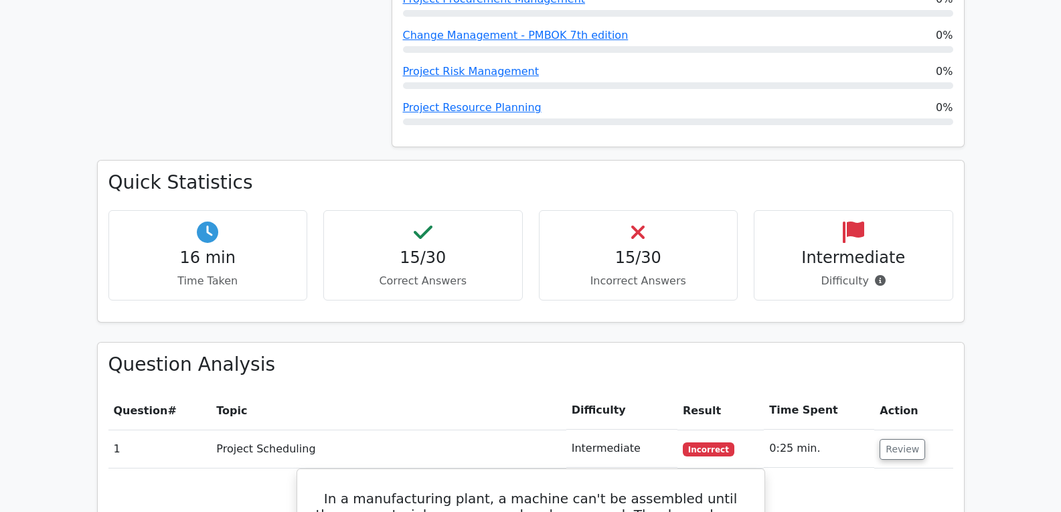
click at [877, 275] on icon at bounding box center [880, 280] width 11 height 11
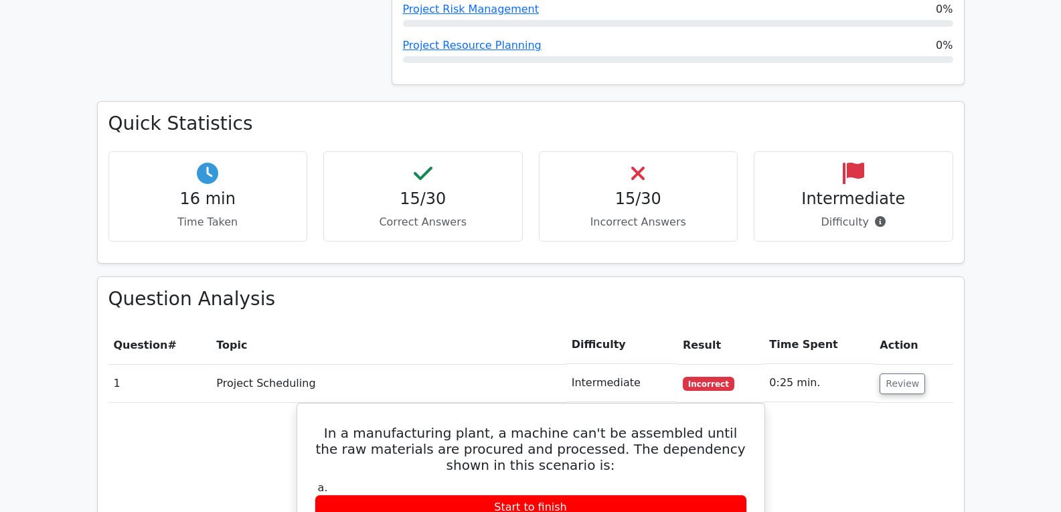
scroll to position [1268, 0]
click at [897, 373] on button "Review" at bounding box center [903, 383] width 46 height 21
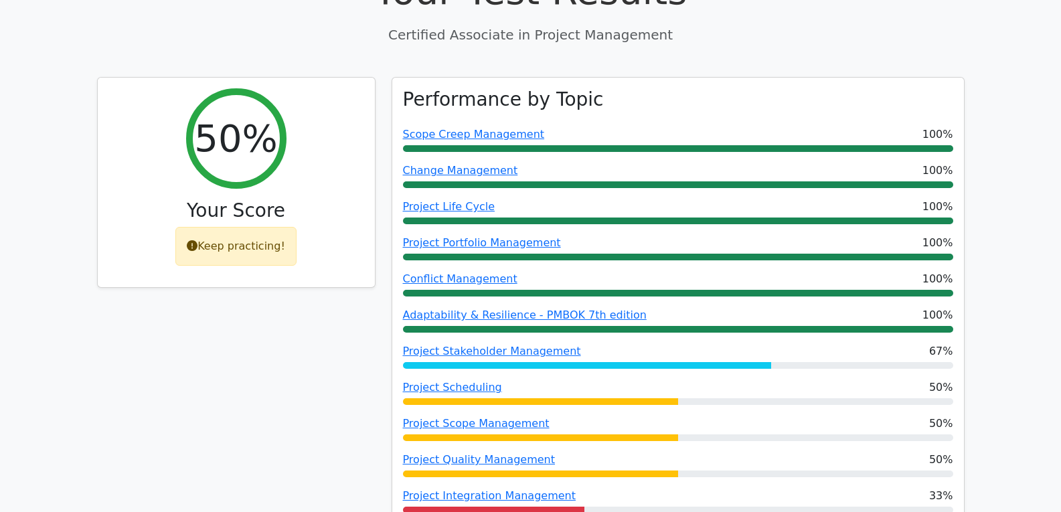
scroll to position [0, 0]
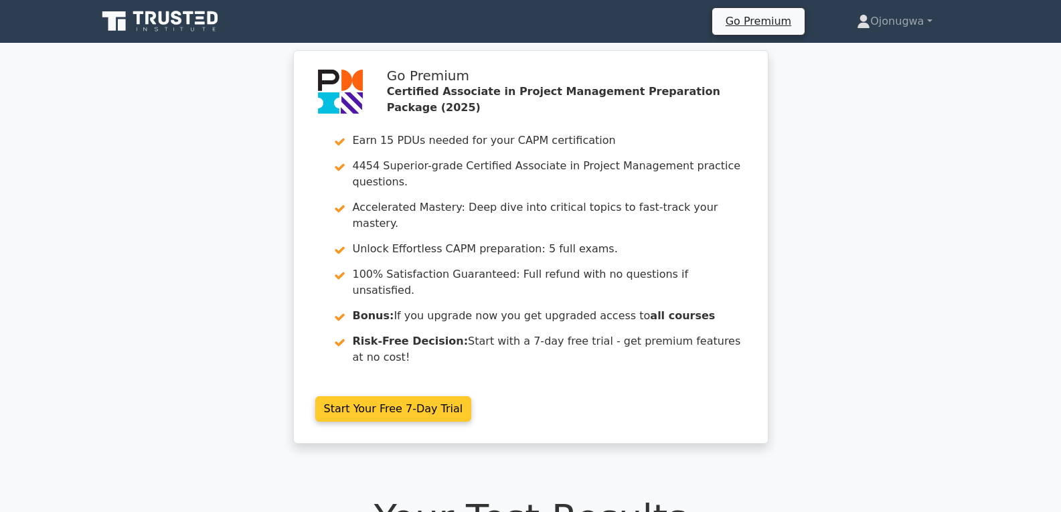
click at [448, 396] on link "Start Your Free 7-Day Trial" at bounding box center [393, 408] width 157 height 25
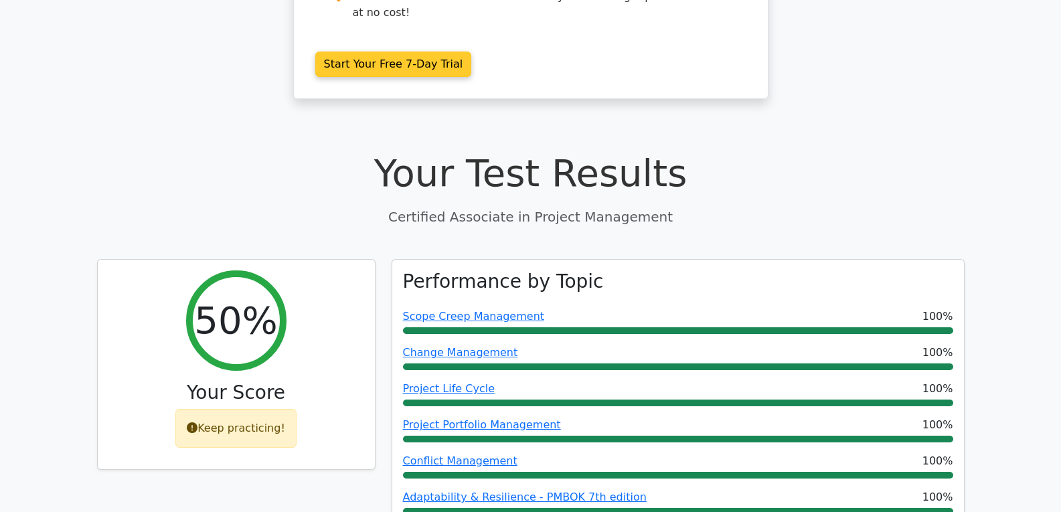
scroll to position [678, 0]
